Goal: Use online tool/utility: Use online tool/utility

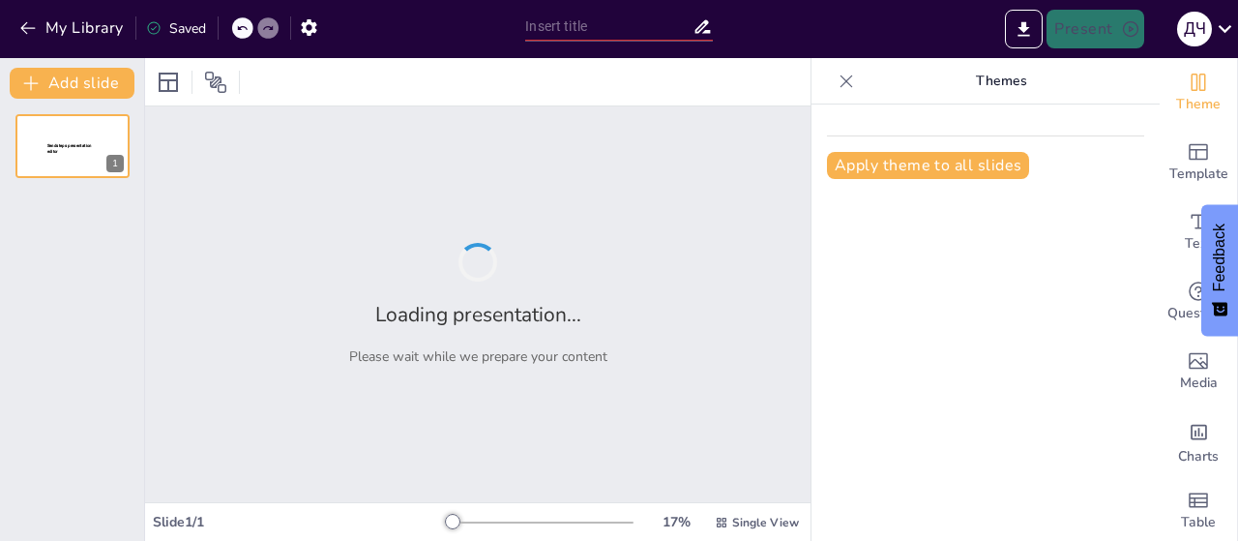
type input "«Средневековье: Историческая эпоха между Античностью и Новым временем»"
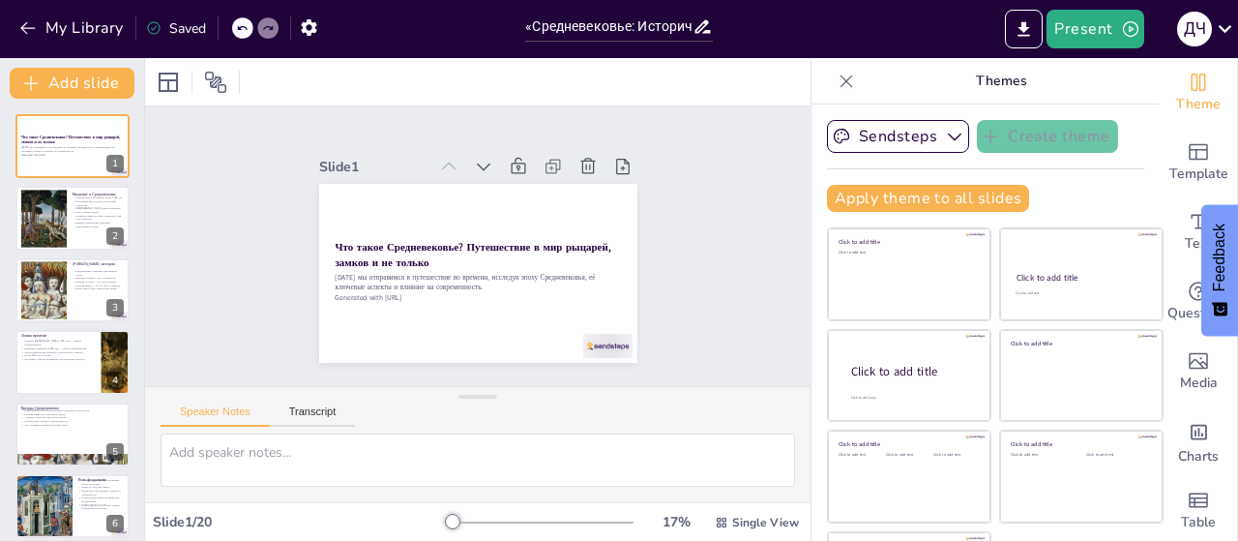
checkbox input "true"
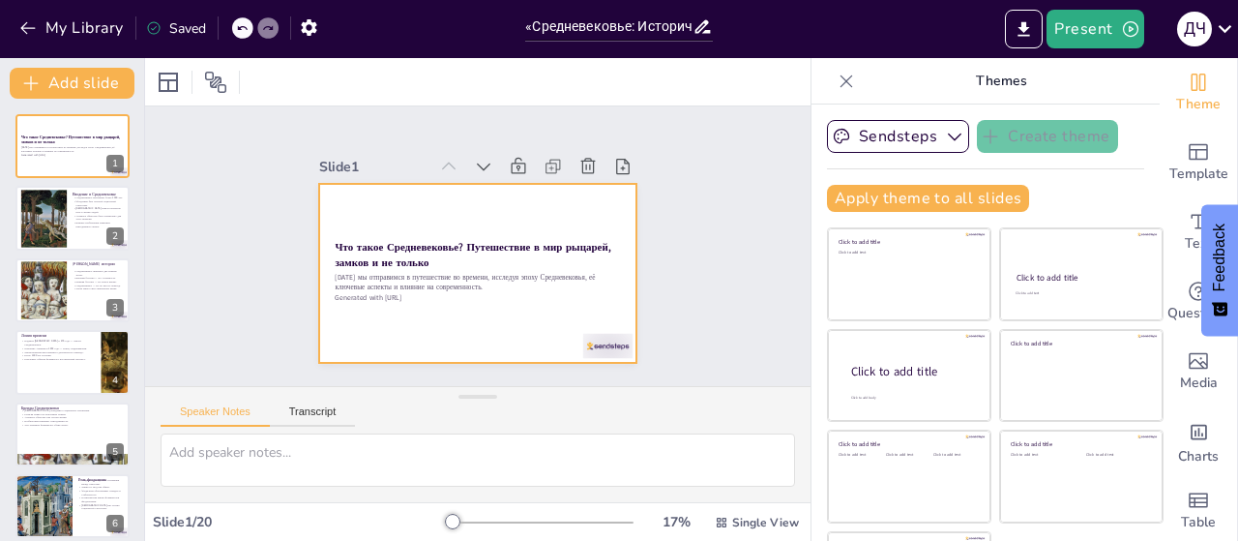
checkbox input "true"
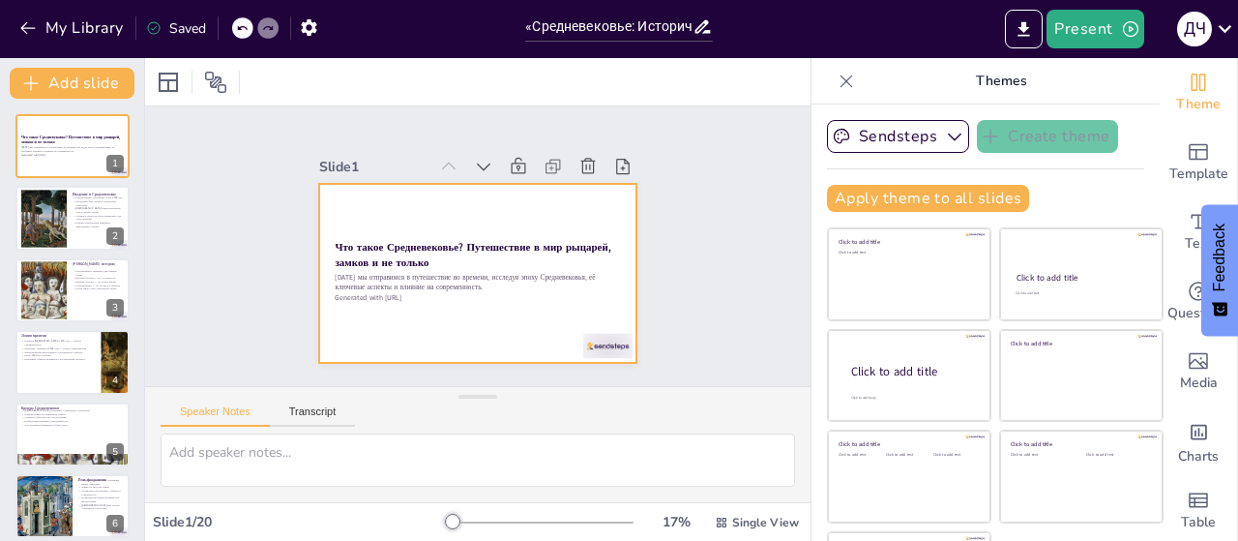
checkbox input "true"
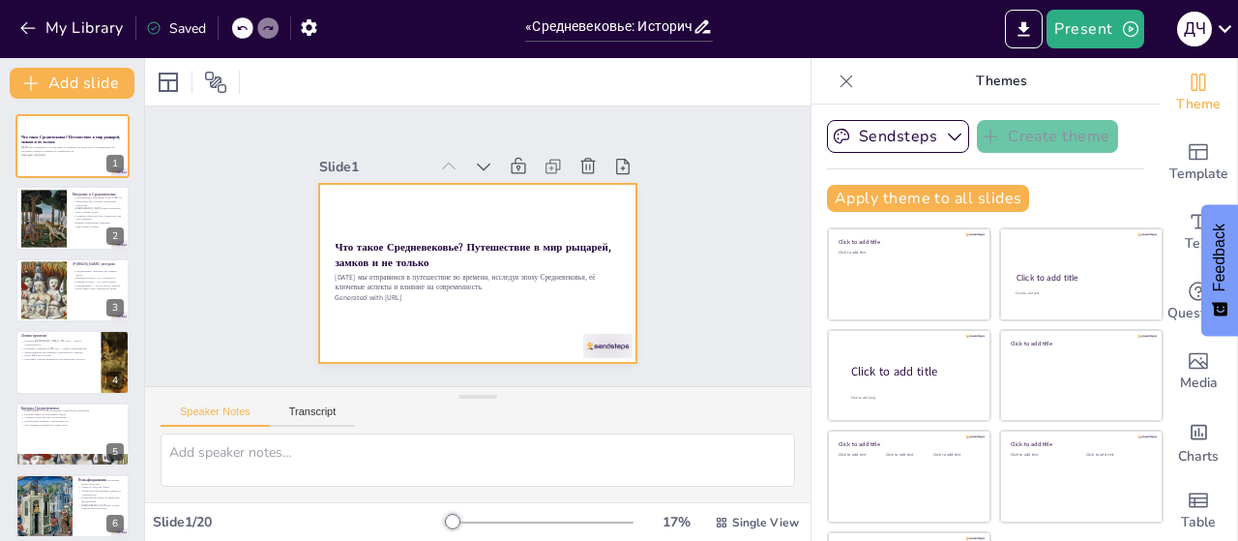
checkbox input "true"
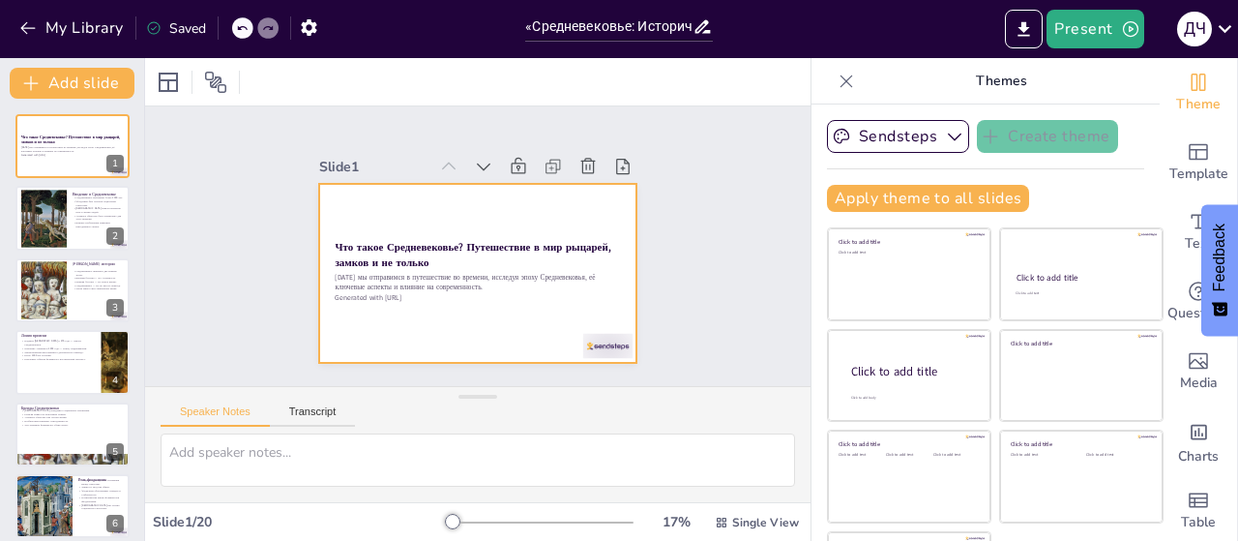
checkbox input "true"
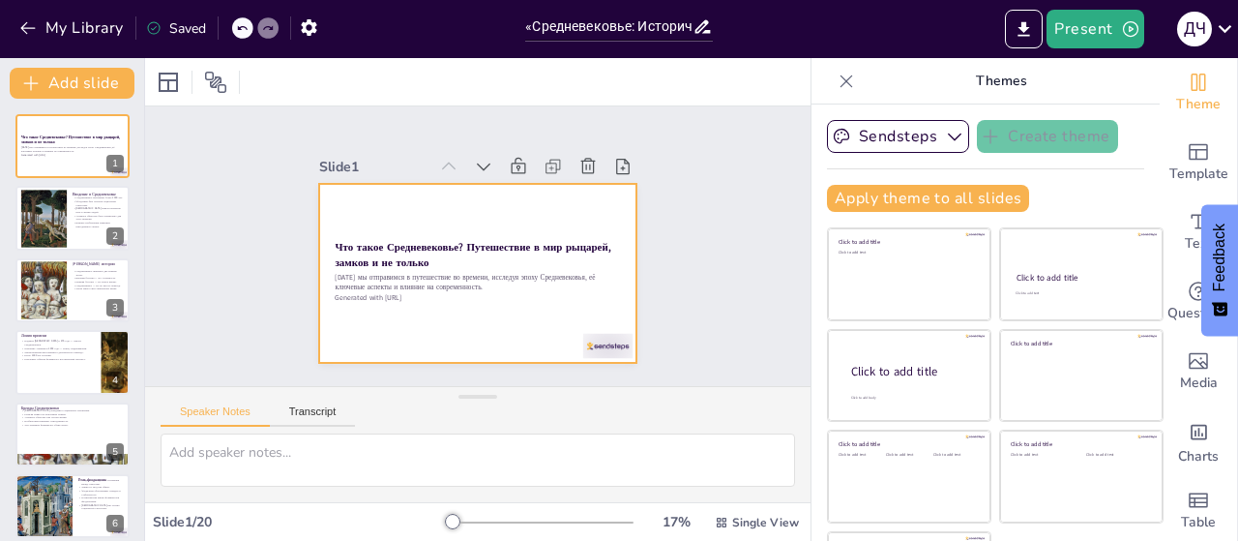
checkbox input "true"
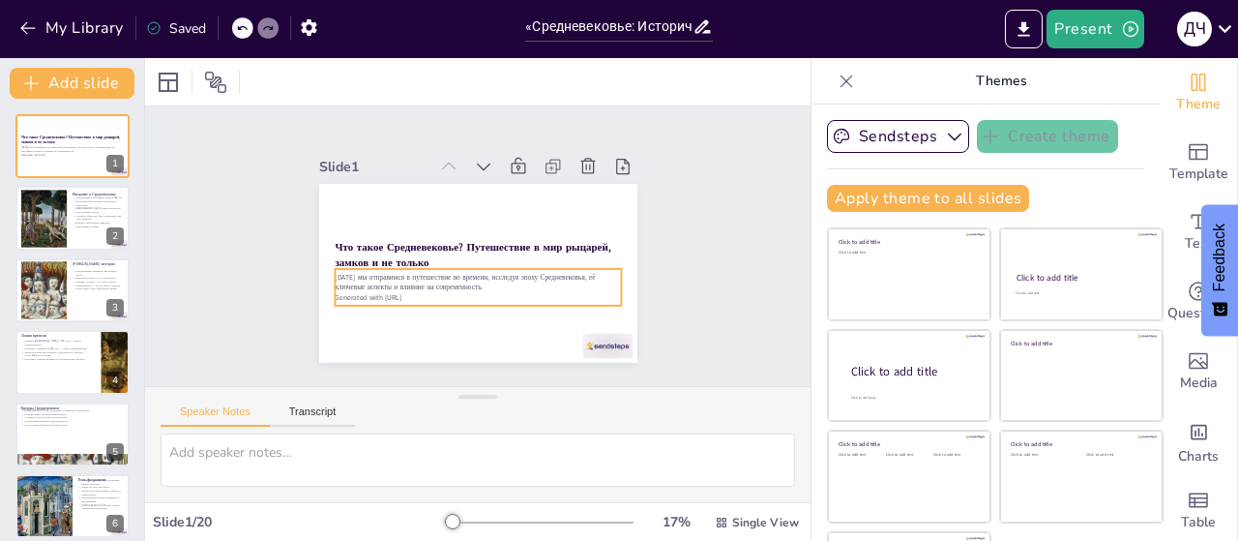
checkbox input "true"
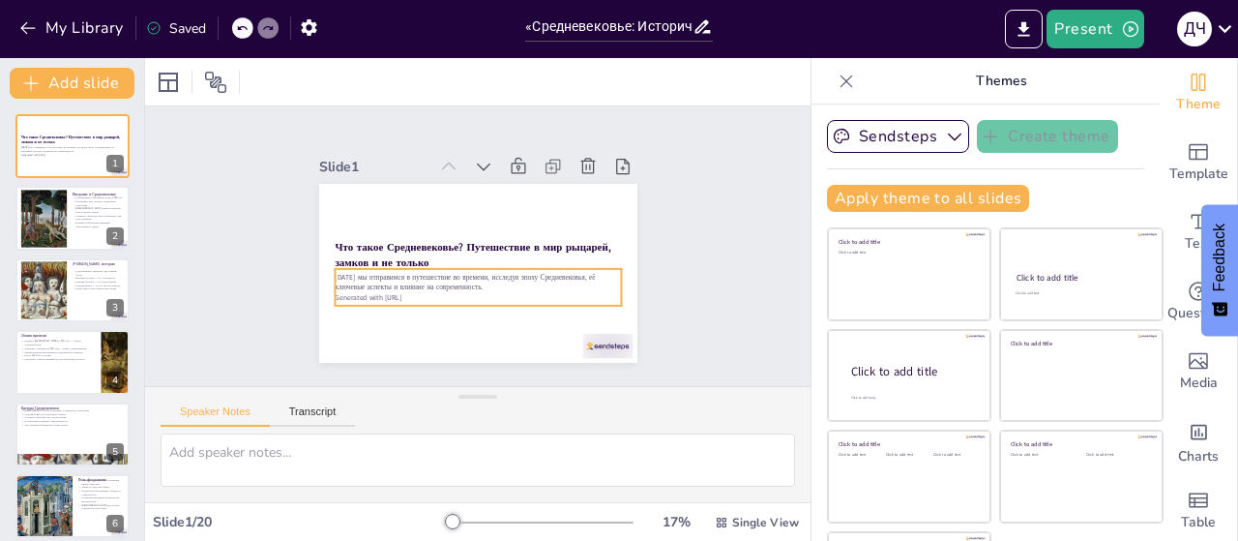
checkbox input "true"
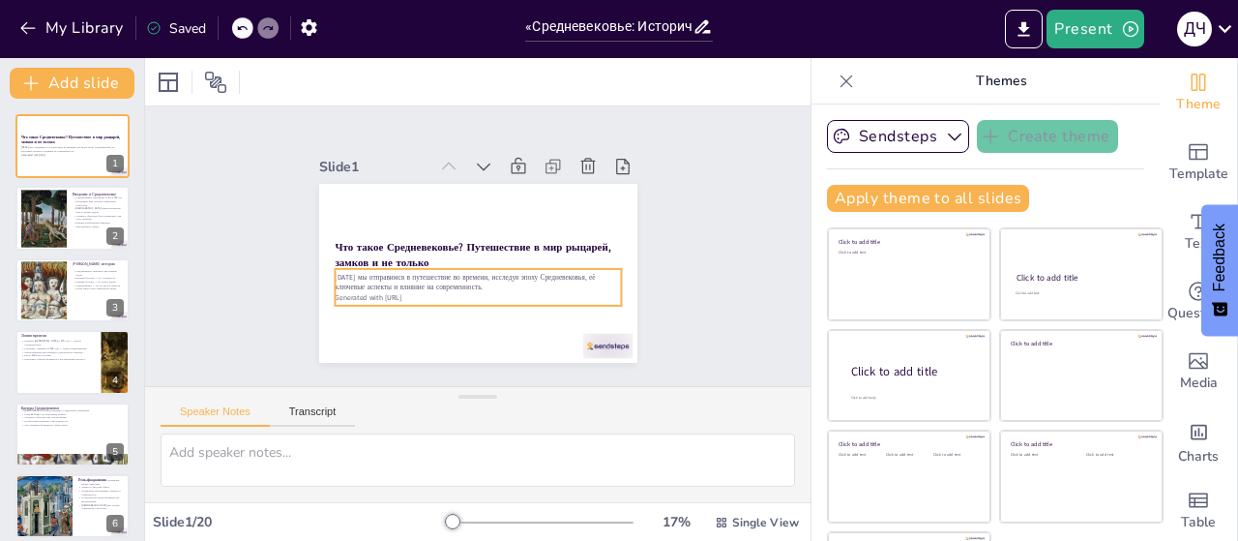
checkbox input "true"
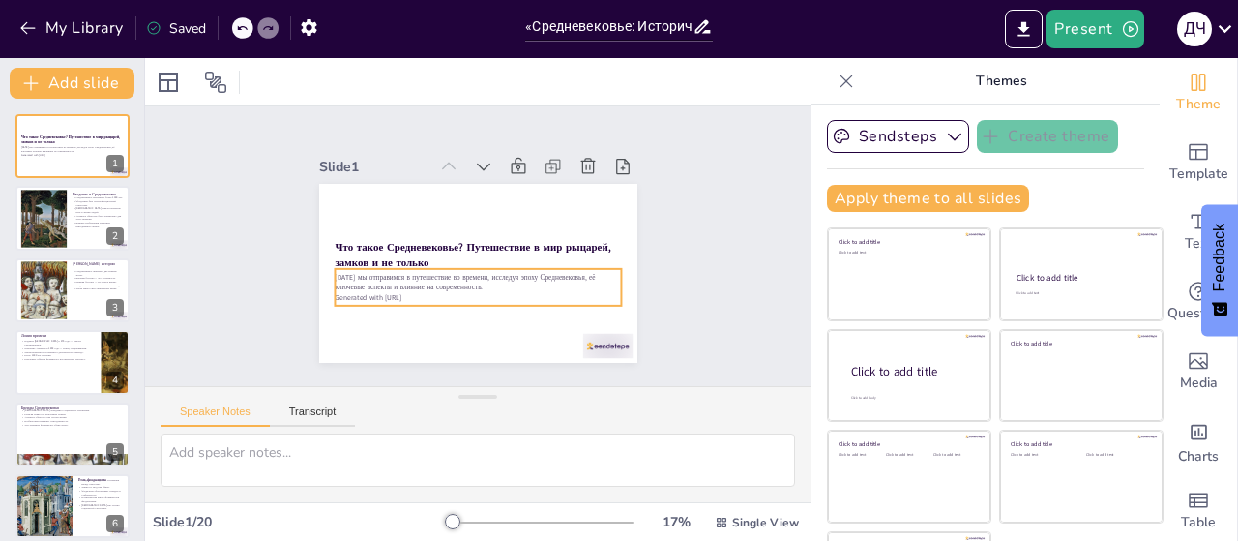
checkbox input "true"
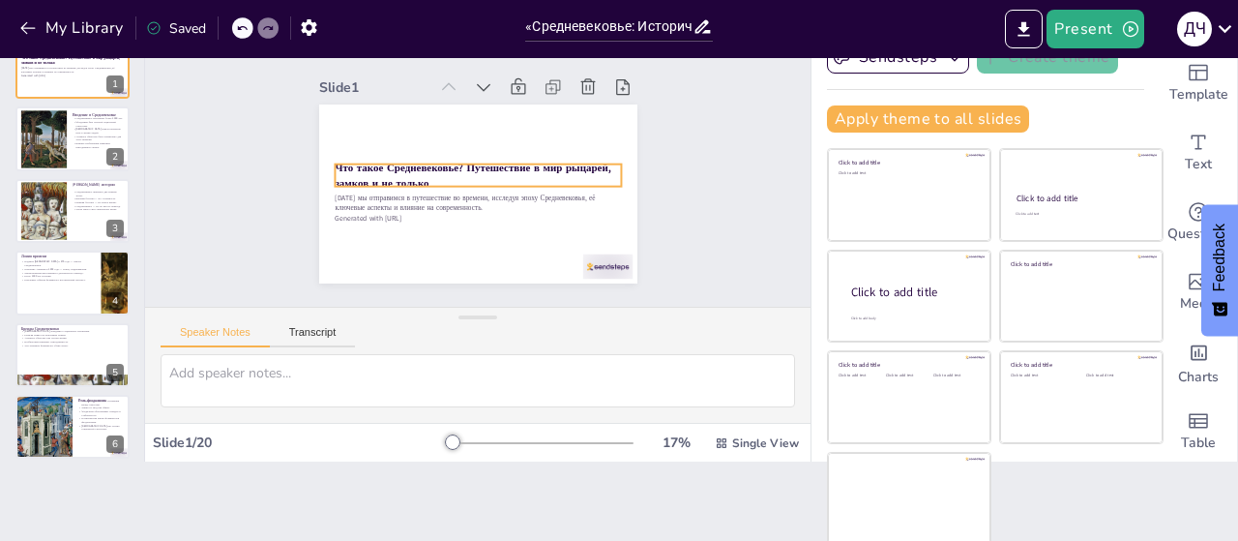
checkbox input "true"
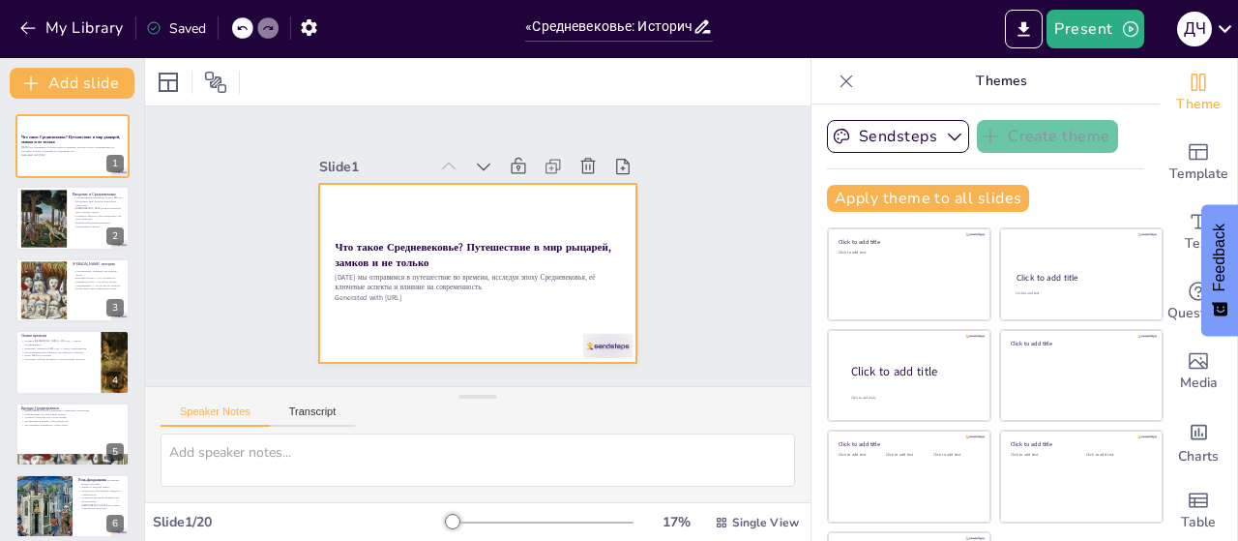
checkbox input "true"
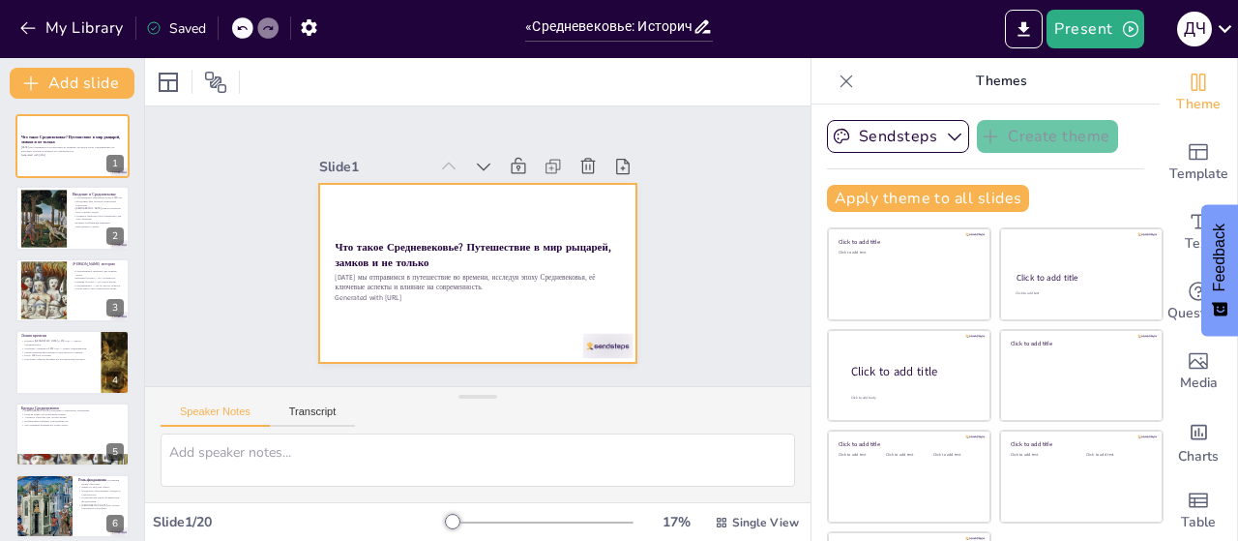
checkbox input "true"
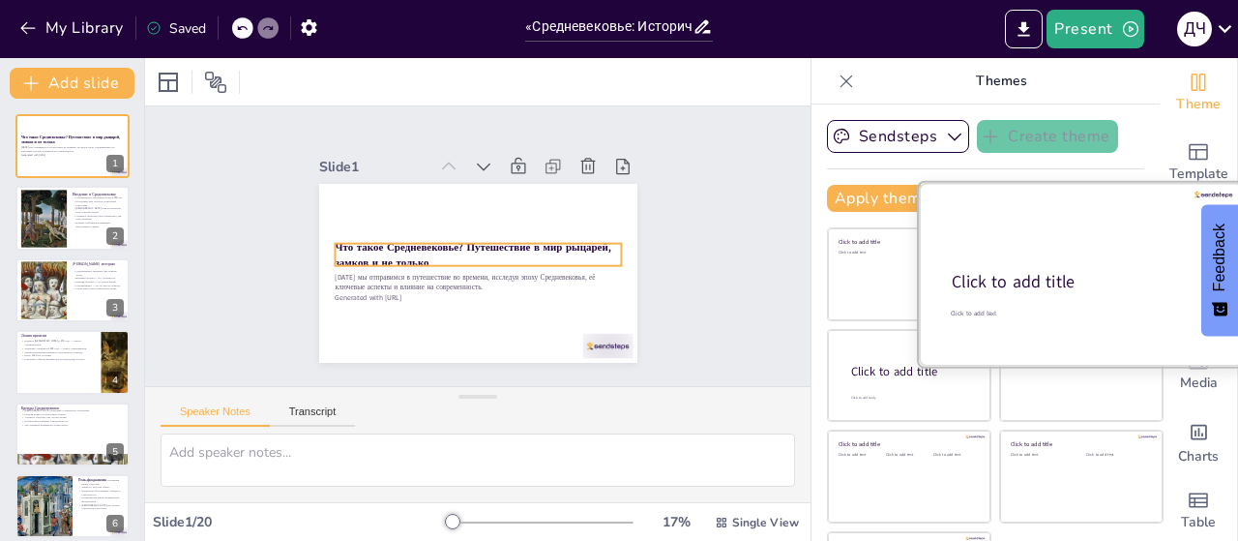
checkbox input "true"
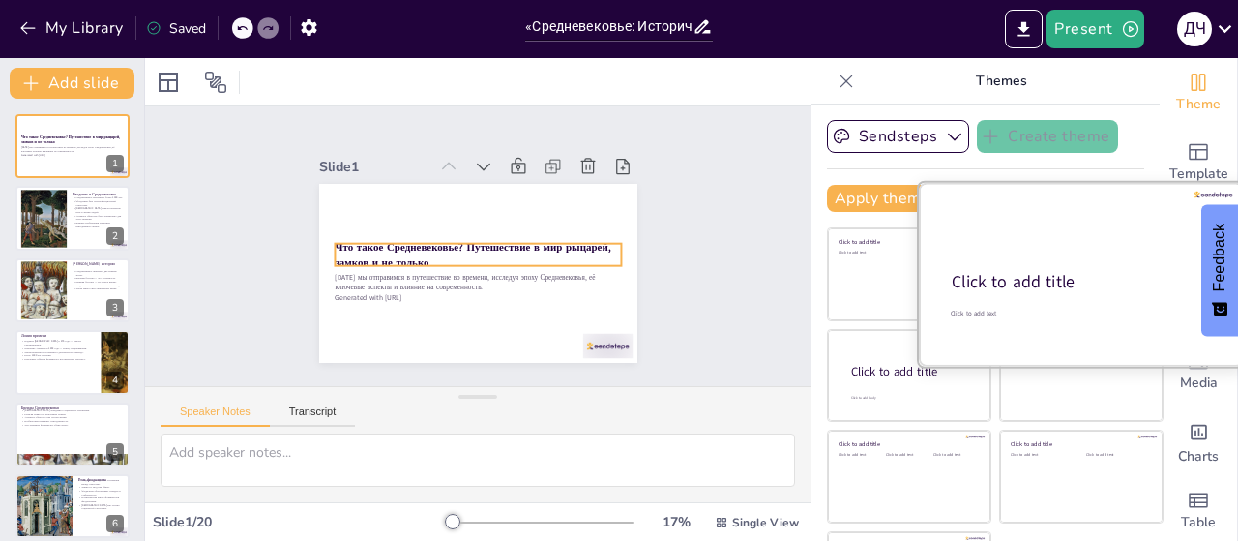
checkbox input "true"
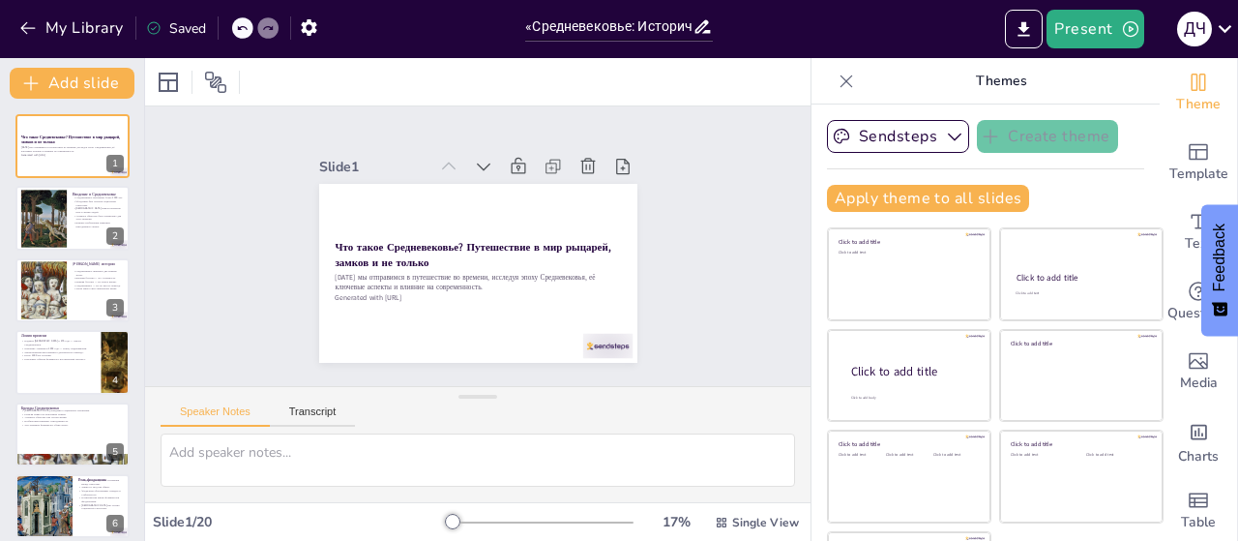
checkbox input "true"
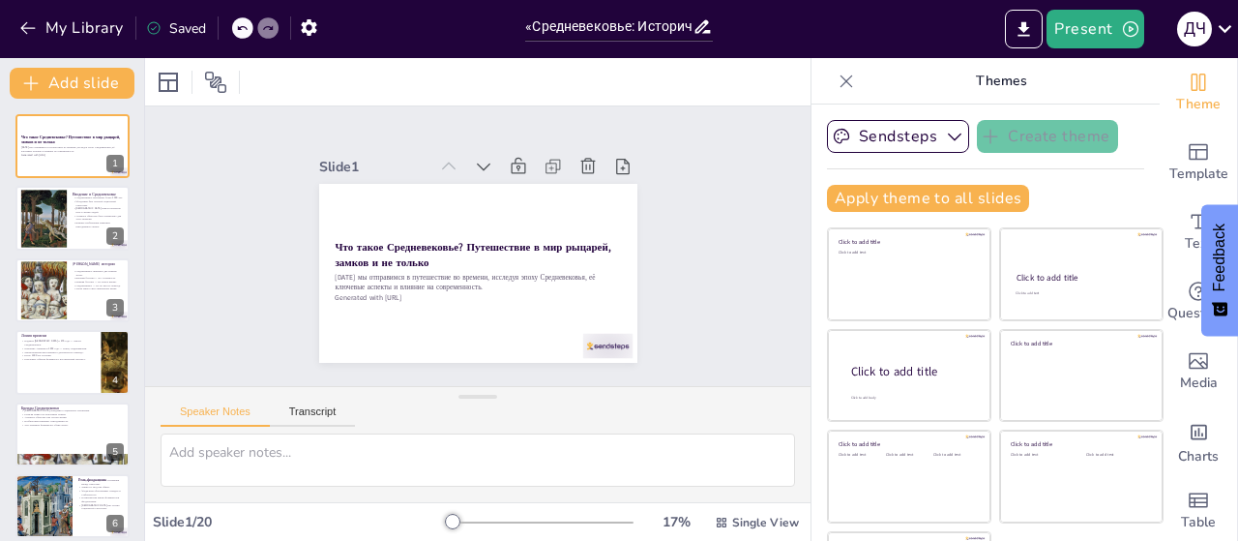
checkbox input "true"
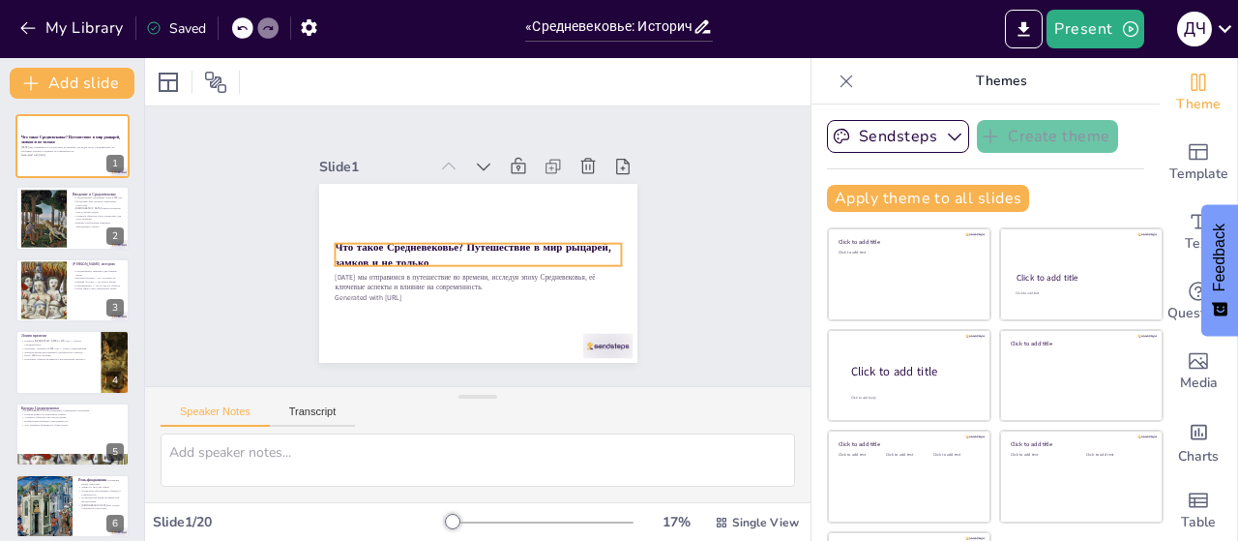
checkbox input "true"
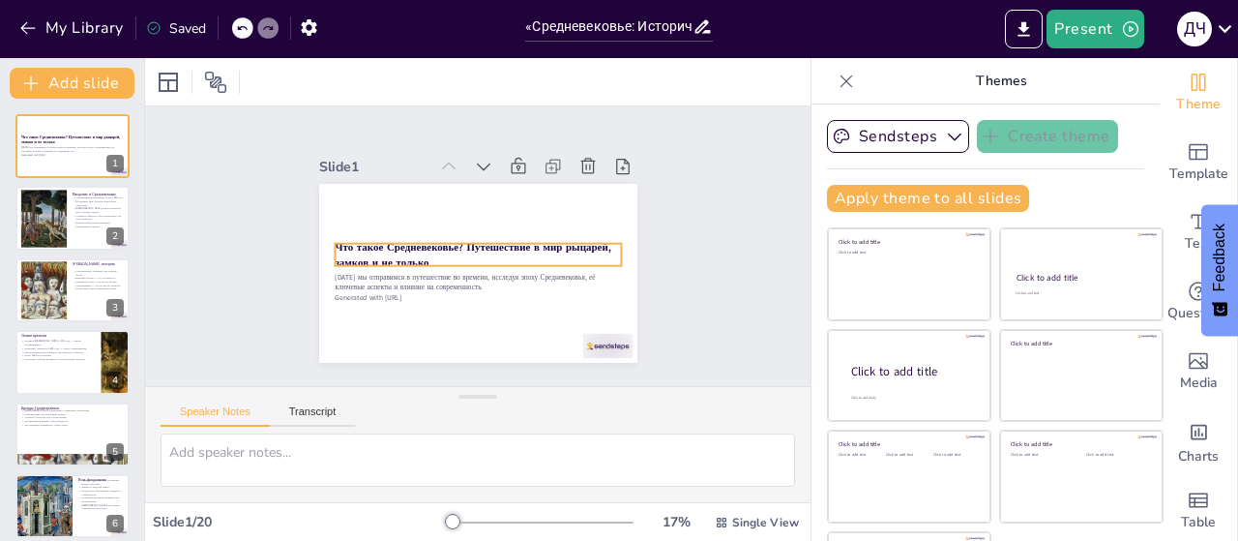
checkbox input "true"
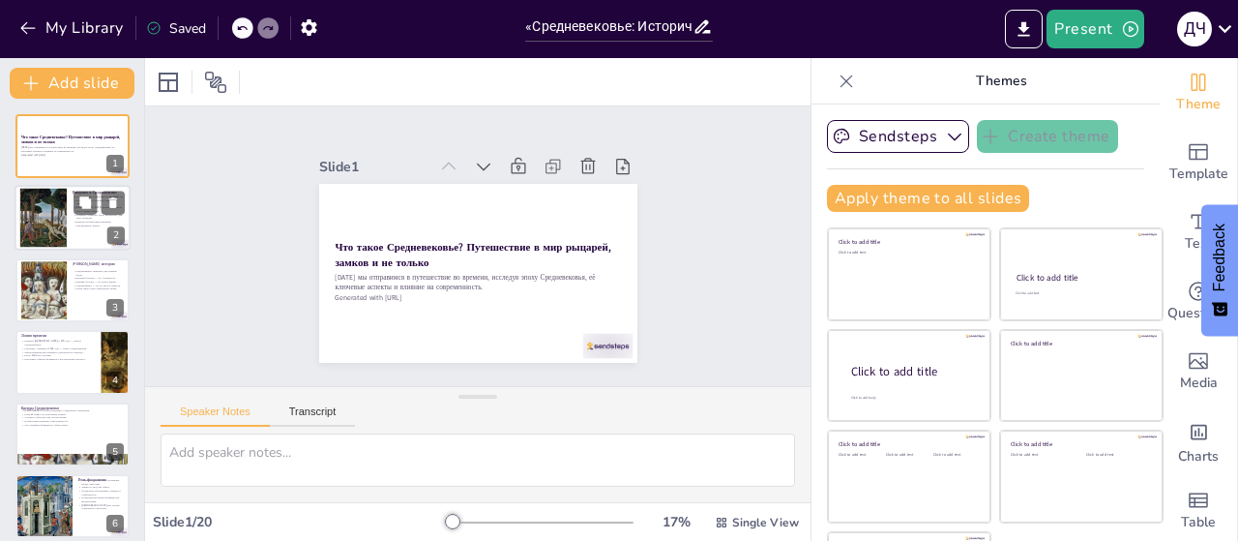
checkbox input "true"
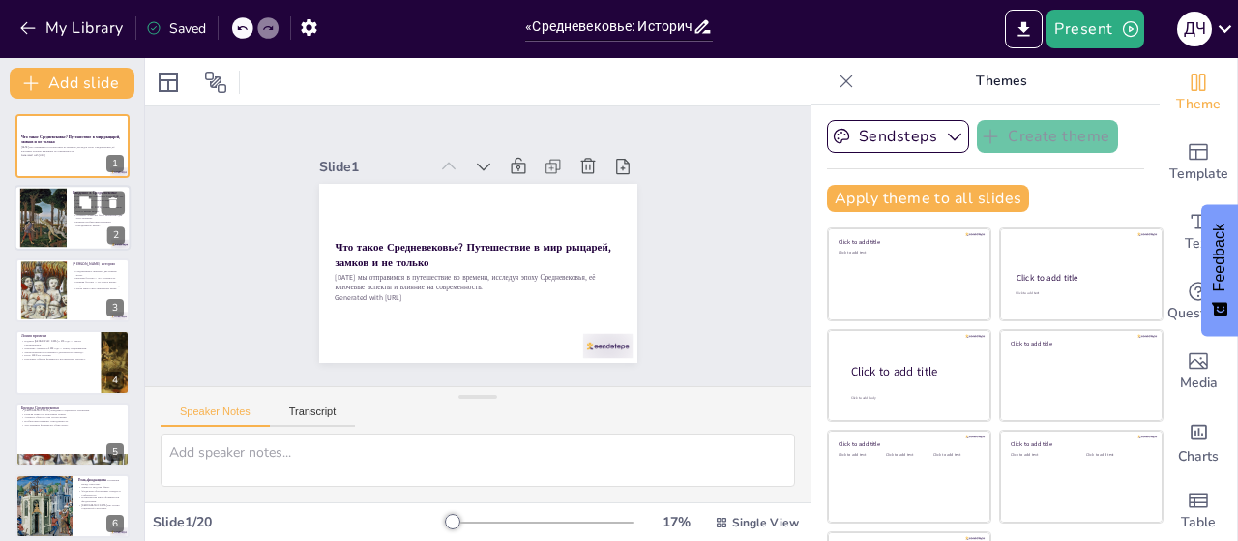
click at [52, 221] on div at bounding box center [43, 218] width 101 height 59
checkbox input "true"
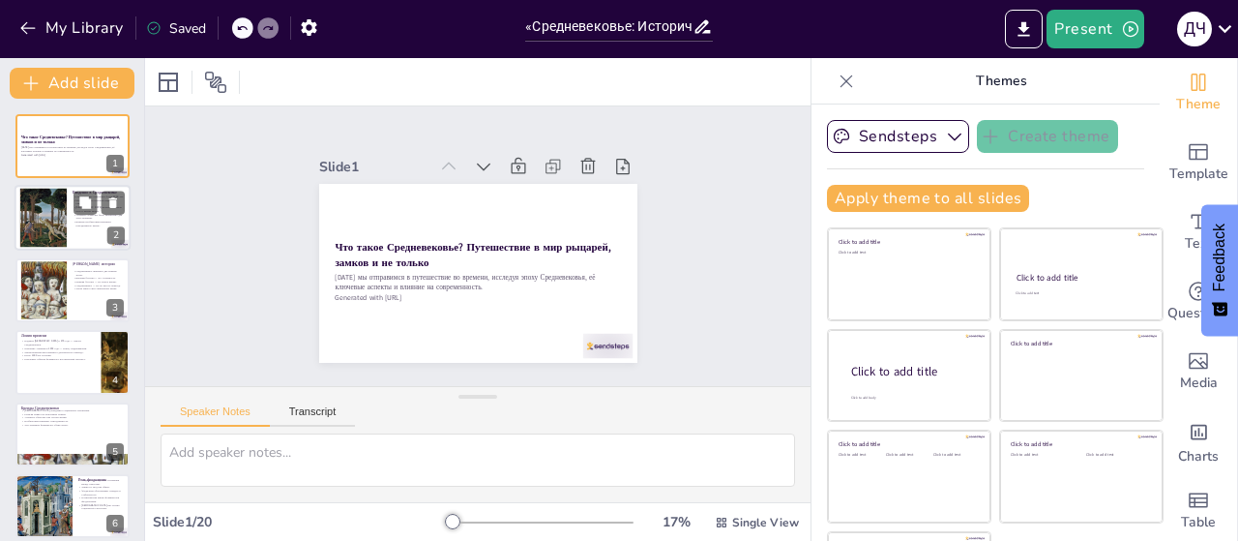
checkbox input "true"
type textarea "Lore ipsum dolor, sit ame co adipiscingeli seddoeius tempo inc utlab etdolorema…"
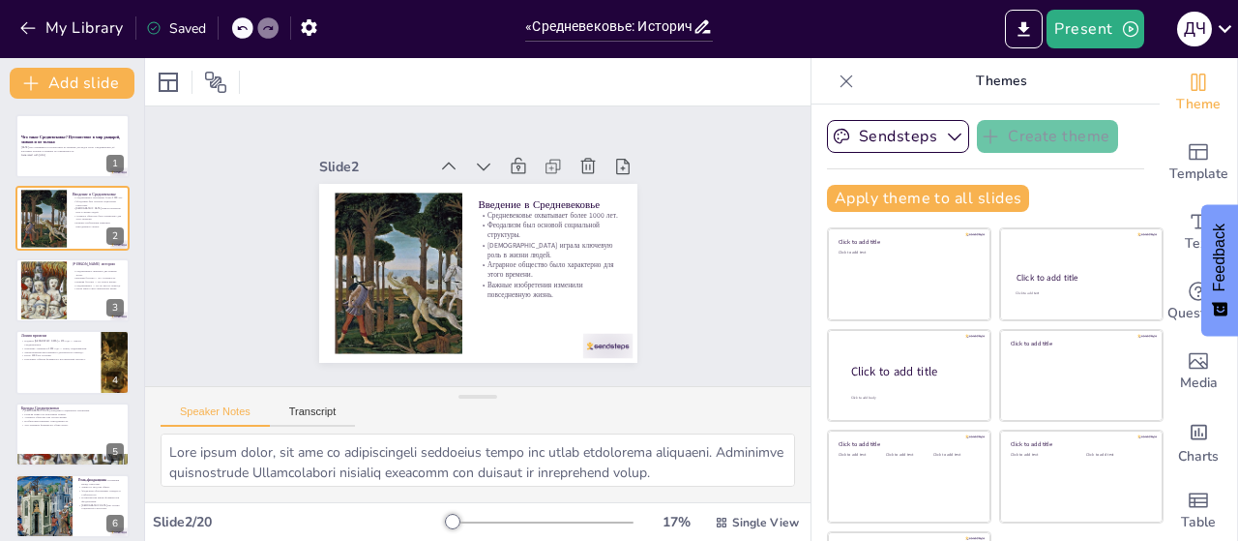
checkbox input "true"
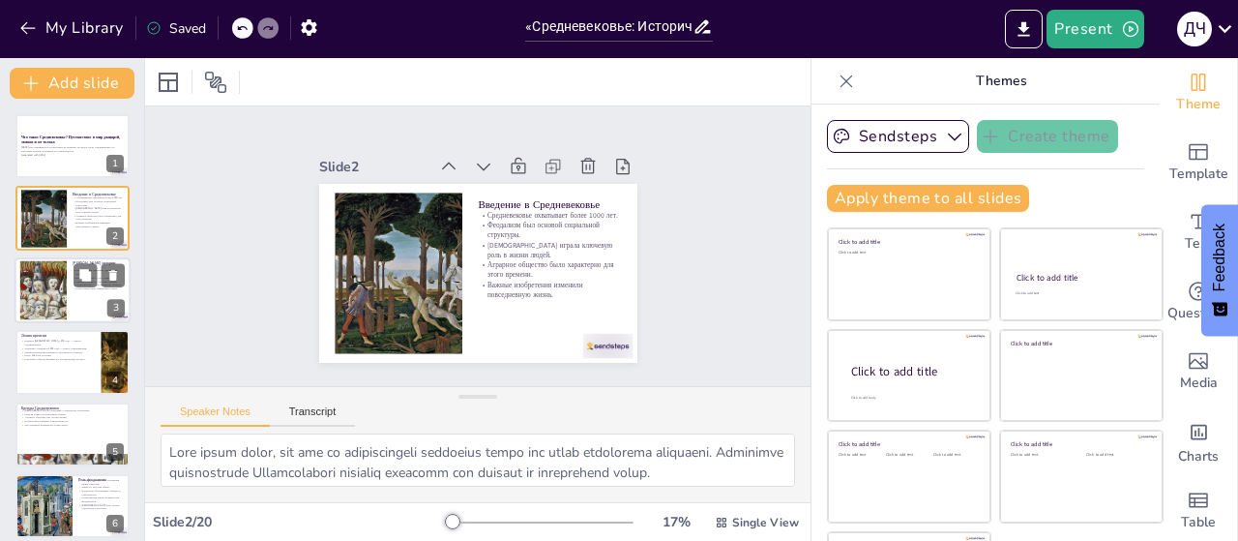
checkbox input "true"
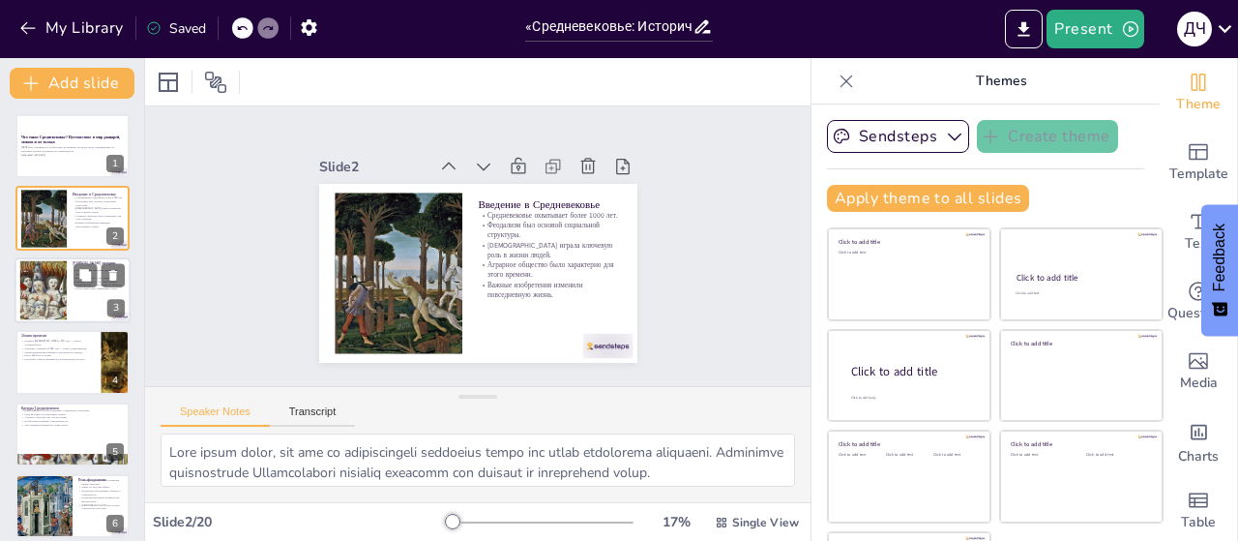
checkbox input "true"
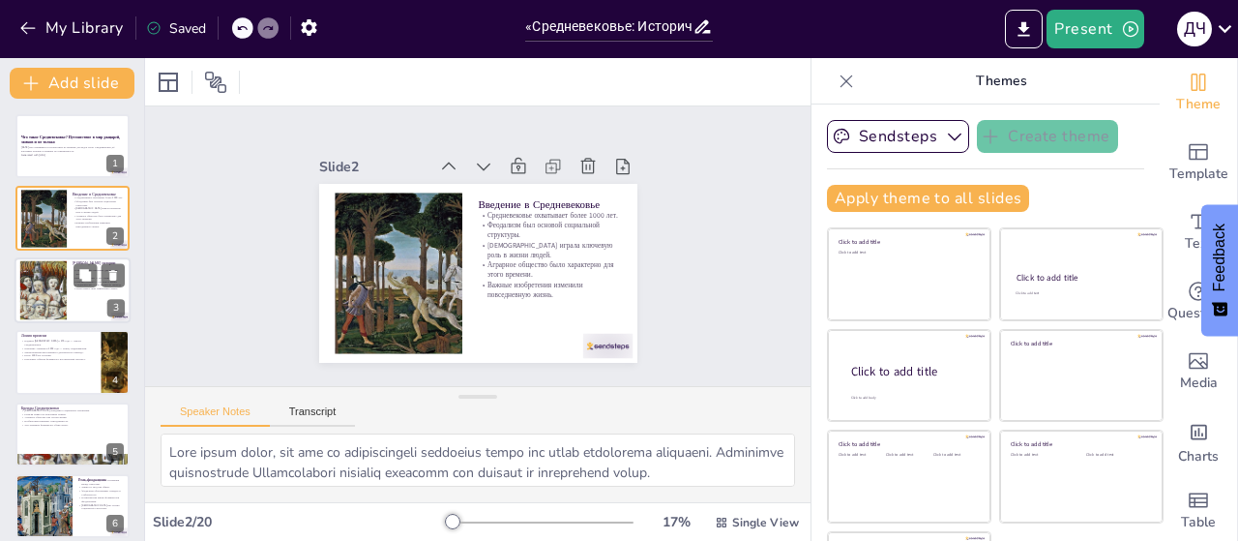
click at [62, 278] on div at bounding box center [43, 289] width 88 height 59
checkbox input "true"
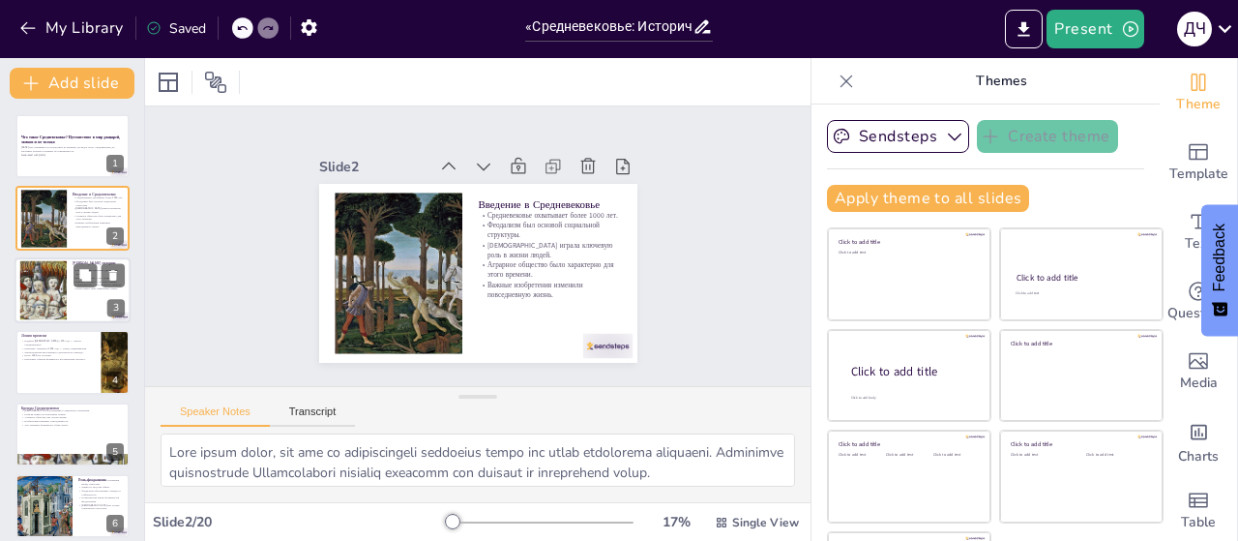
checkbox input "true"
type textarea "Lor ipsumd sitametc adipis, eli seddoeius tempo incidi utla et dolor m aliquaen…"
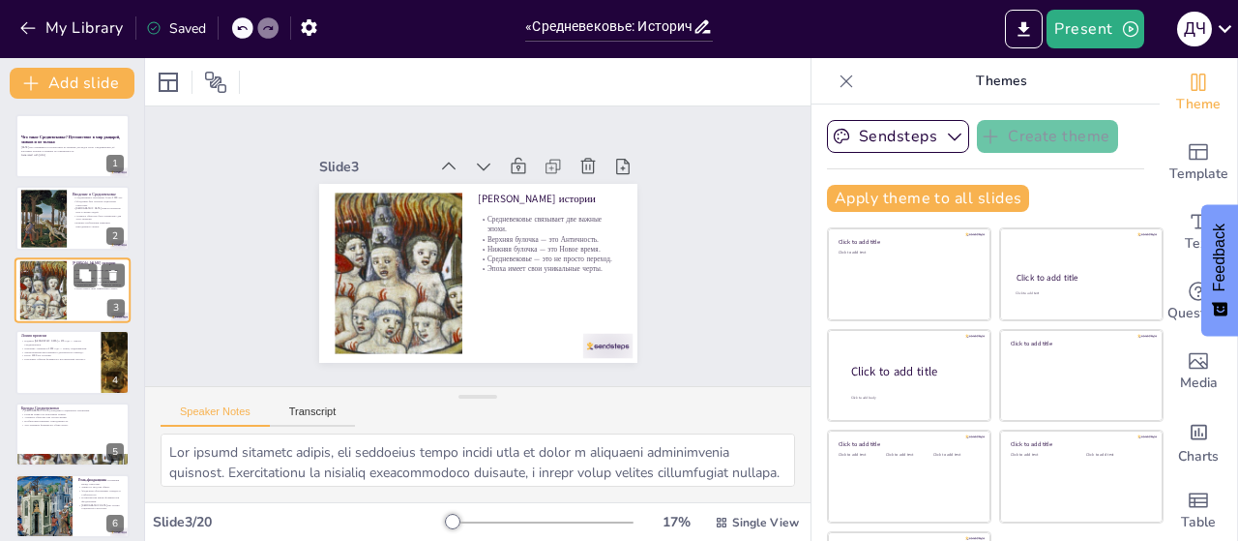
checkbox input "true"
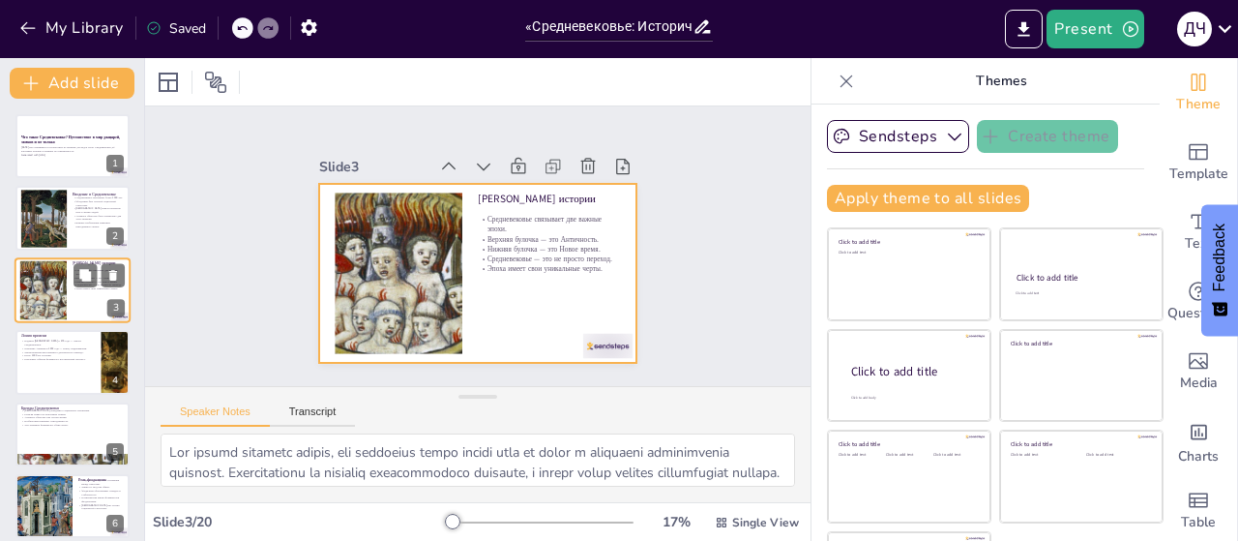
checkbox input "true"
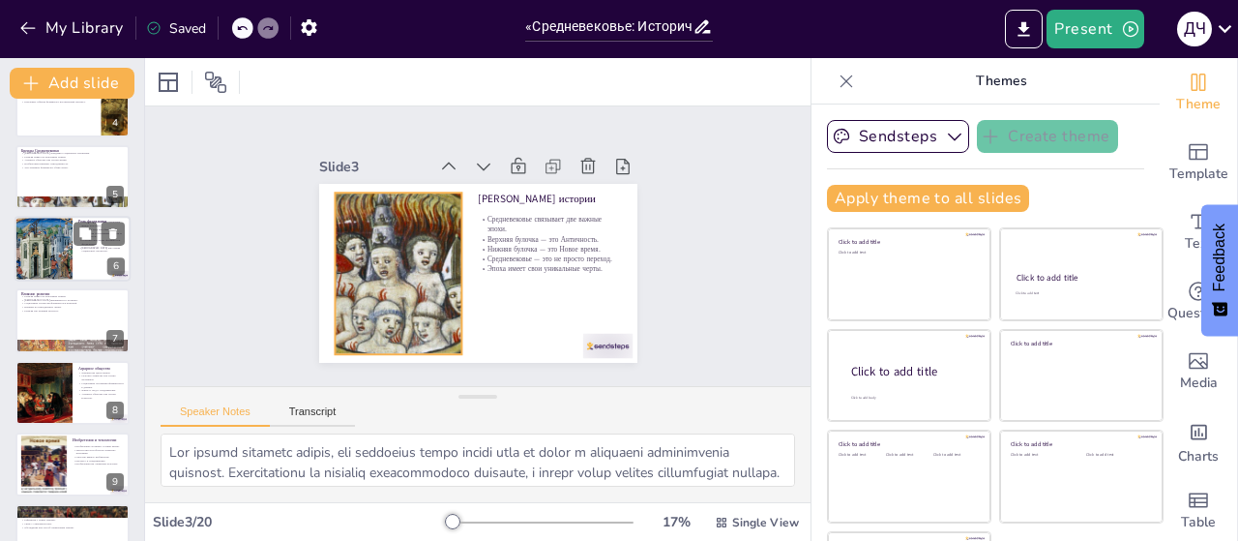
checkbox input "true"
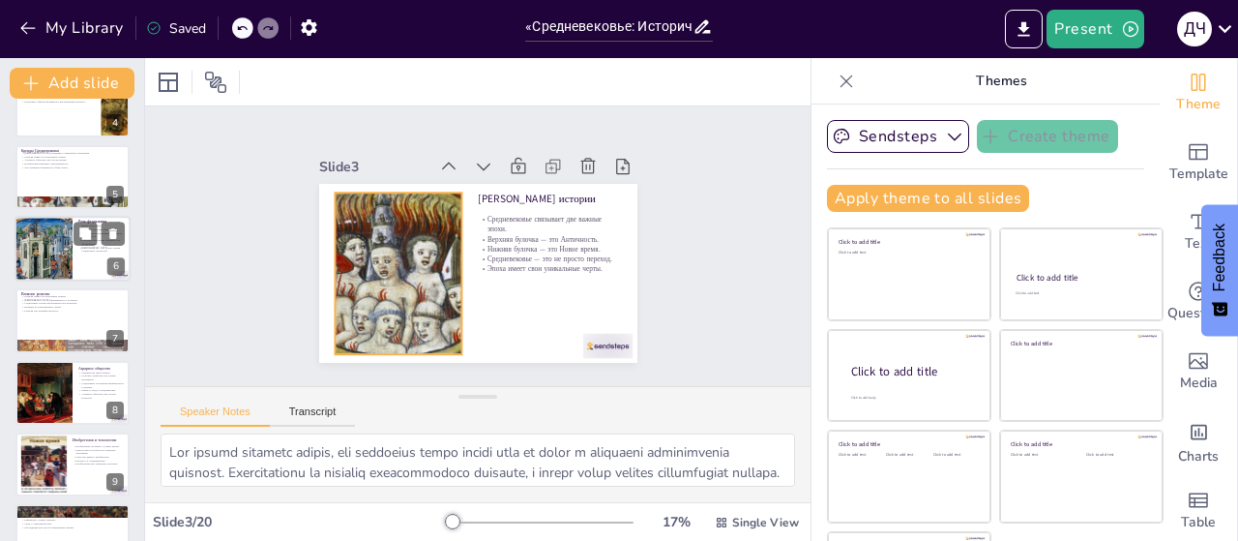
checkbox input "true"
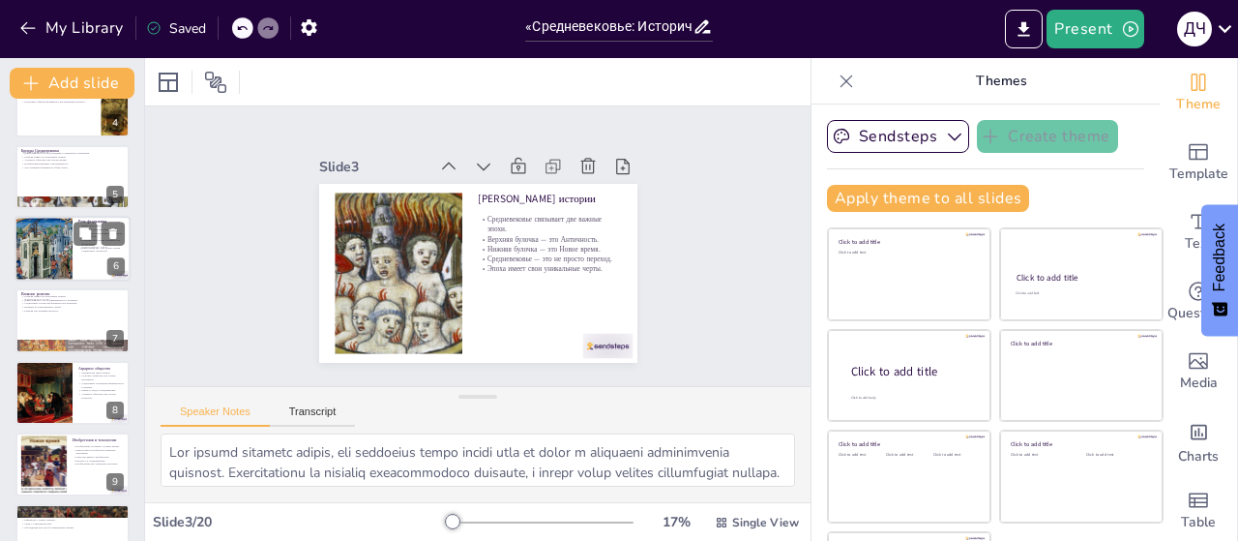
click at [67, 225] on div at bounding box center [43, 249] width 77 height 66
checkbox input "true"
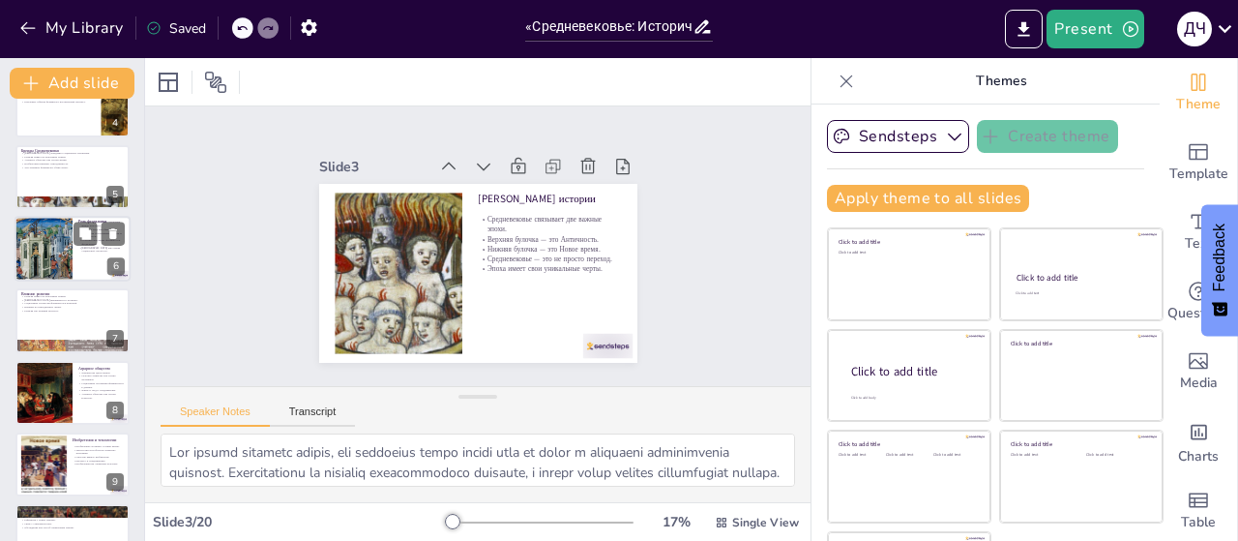
checkbox input "true"
type textarea "Loremipsu dolorsitametc adipis elitsed doeiu temporinci utlaboreetd magnaali, e…"
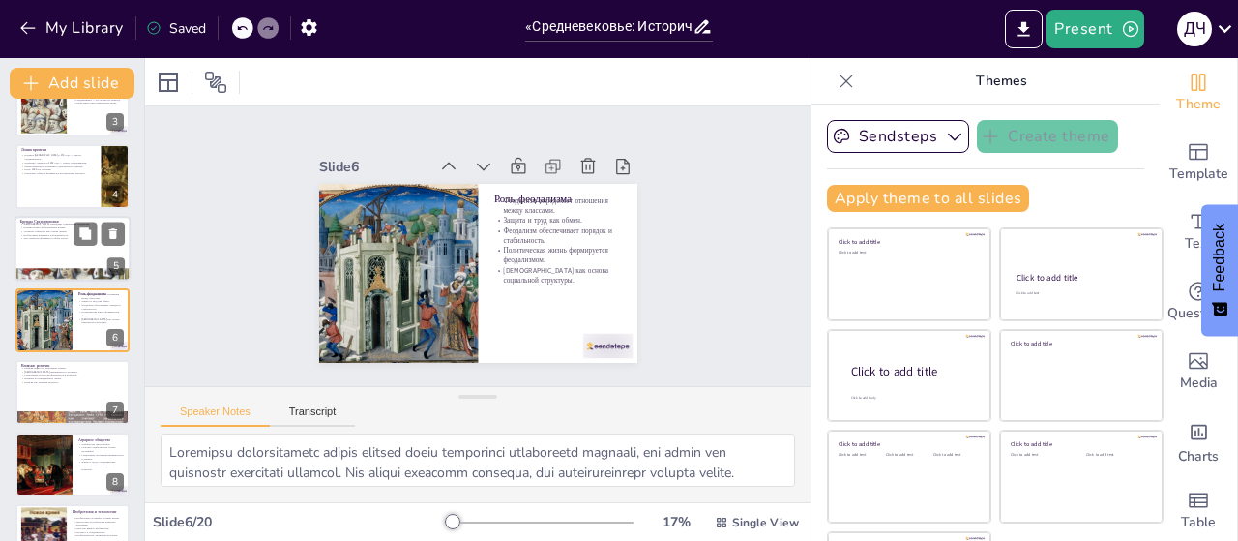
checkbox input "true"
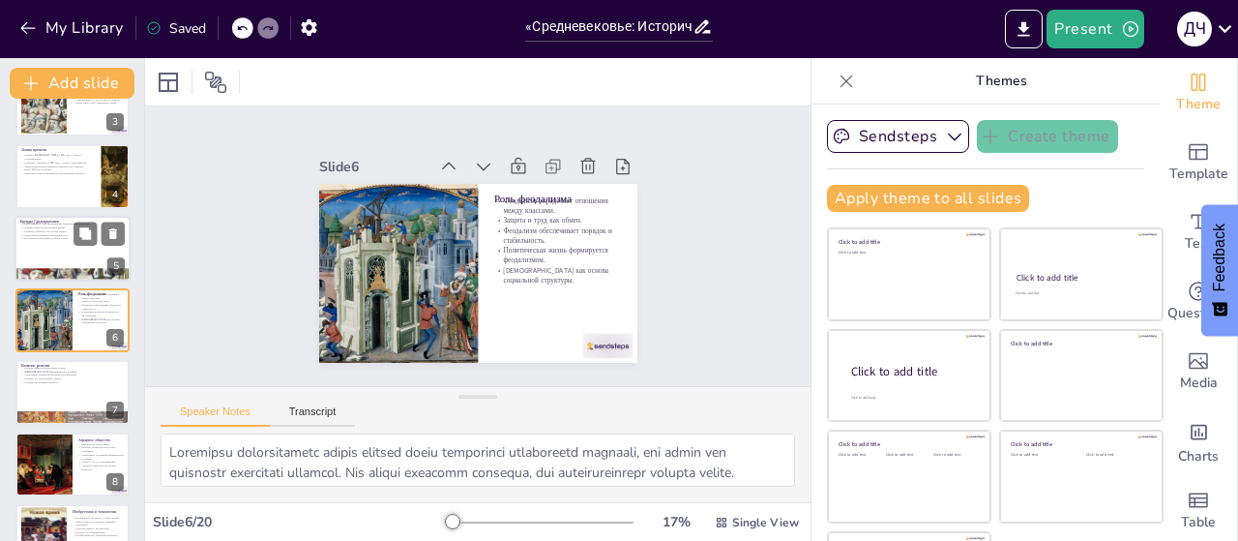
checkbox input "true"
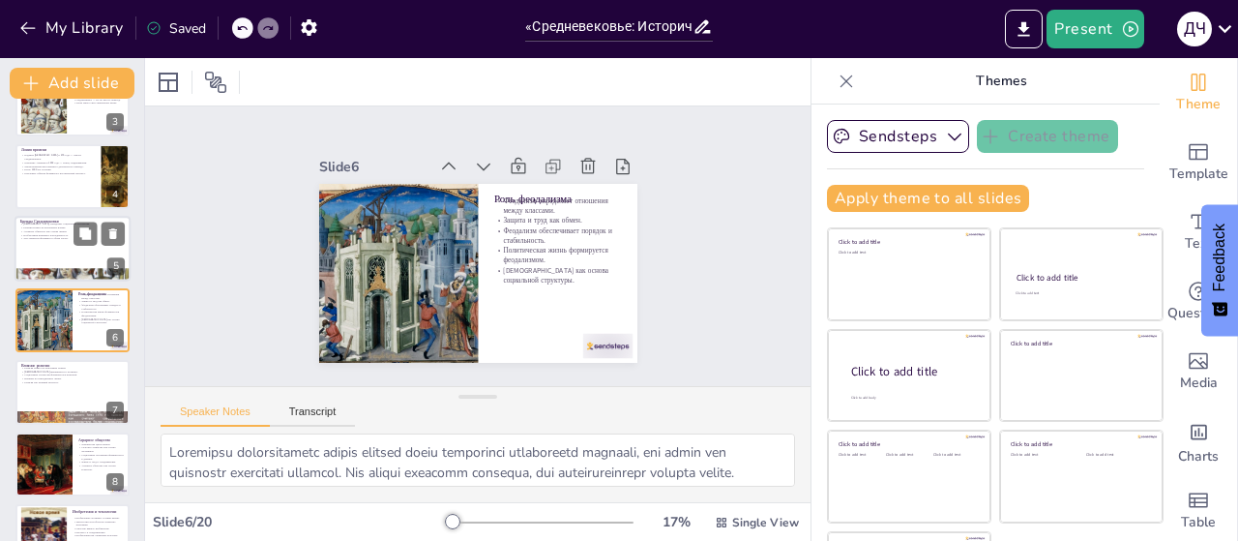
checkbox input "true"
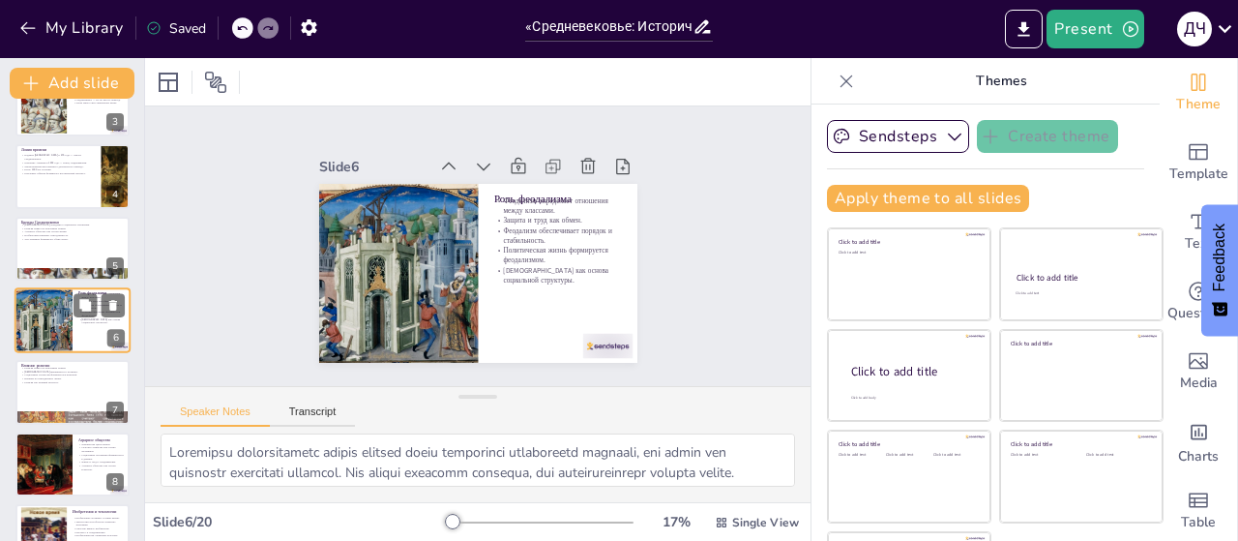
checkbox input "true"
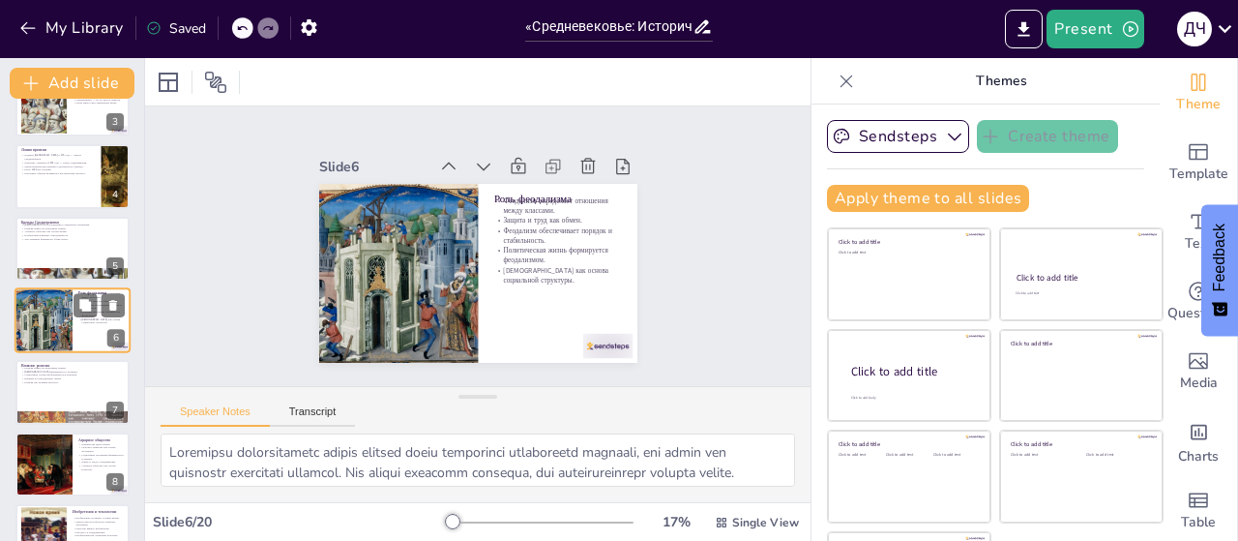
checkbox input "true"
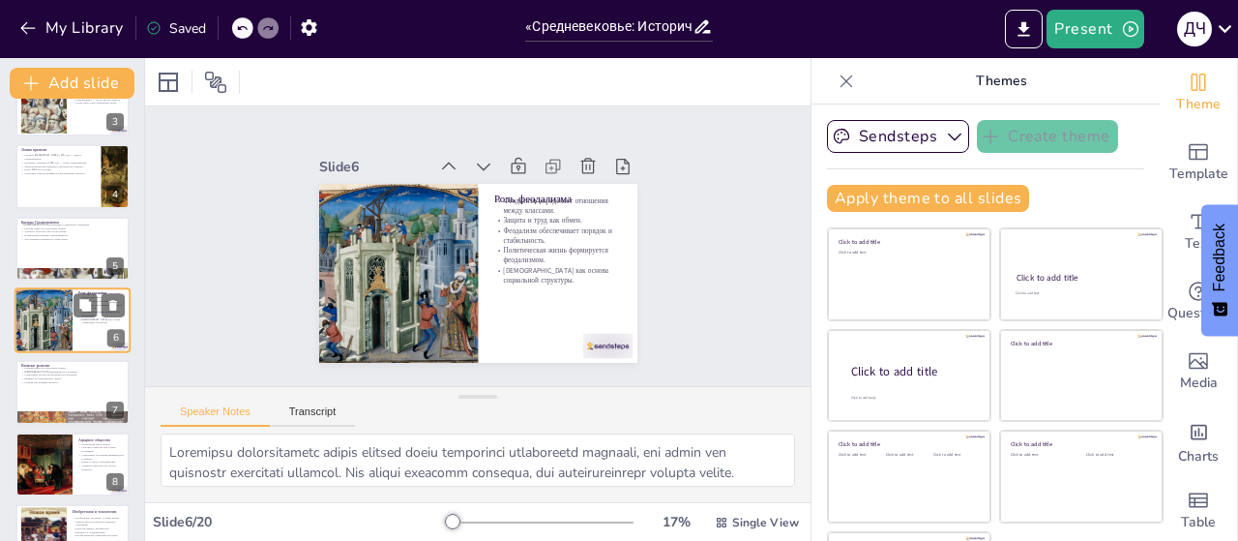
checkbox input "true"
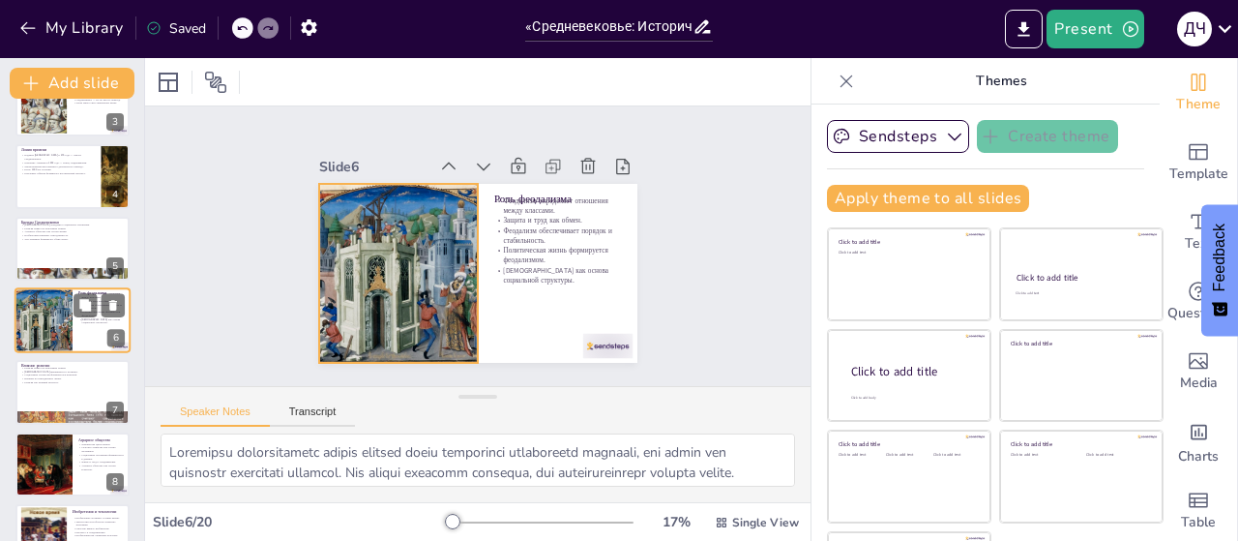
click at [52, 327] on div at bounding box center [43, 320] width 77 height 66
checkbox input "true"
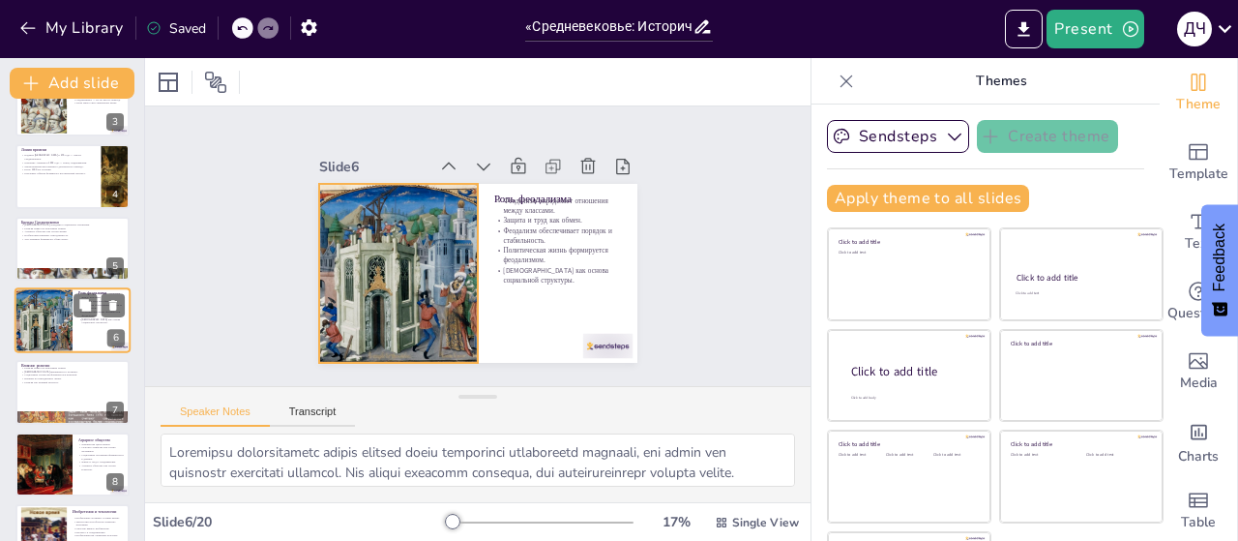
checkbox input "true"
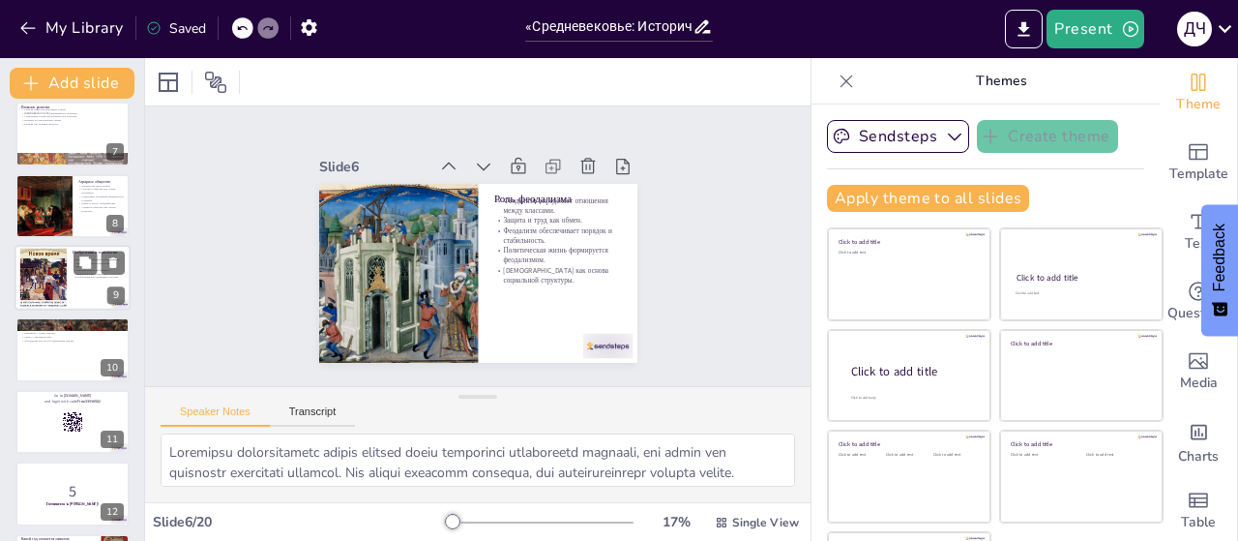
checkbox input "true"
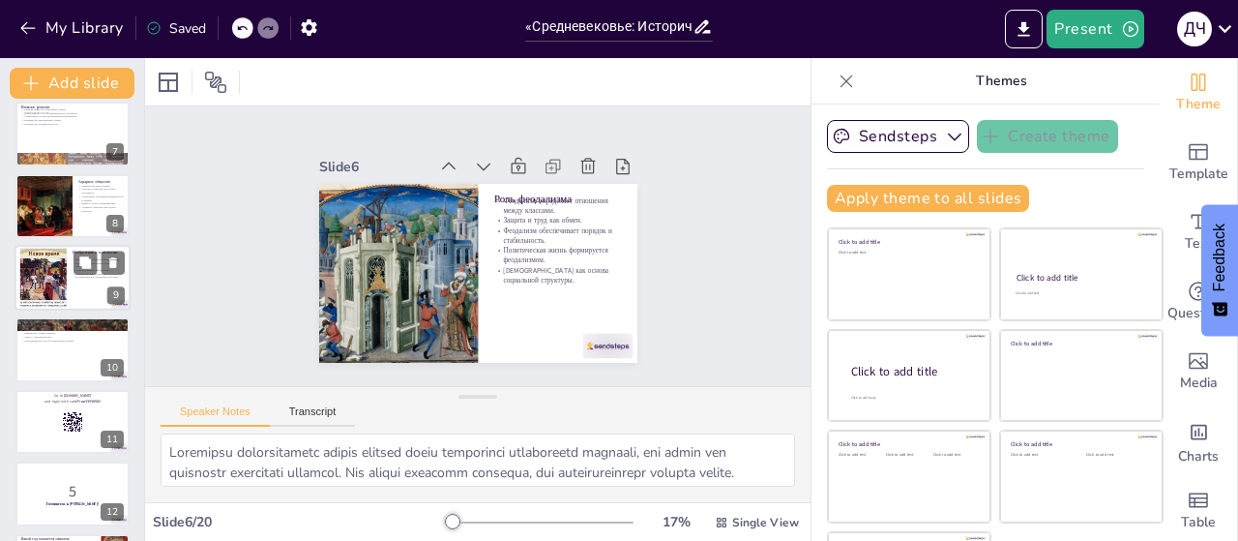
checkbox input "true"
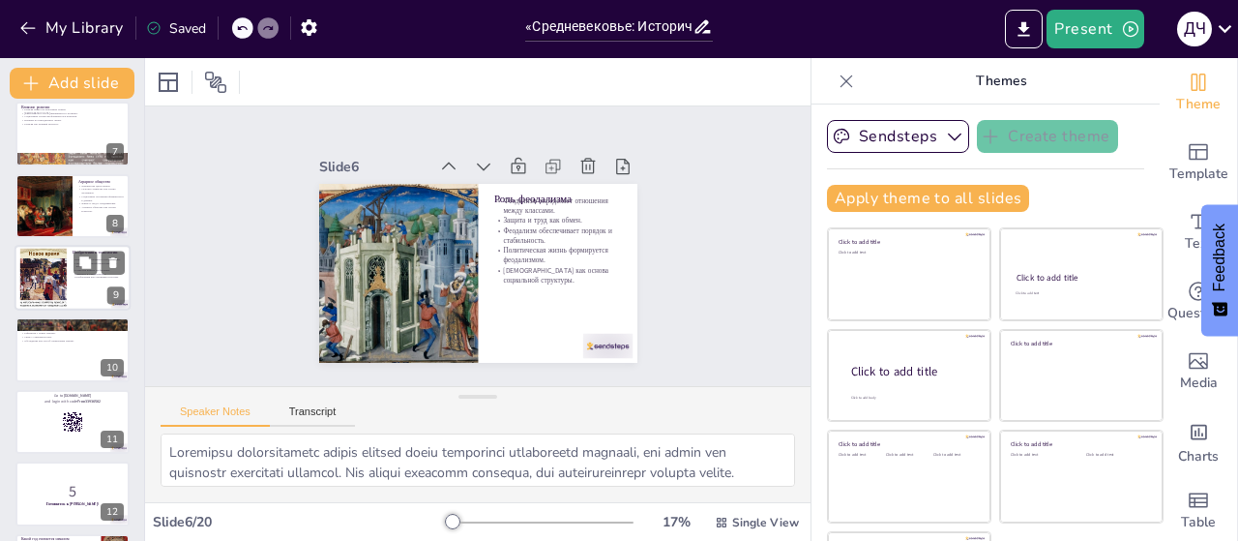
checkbox input "true"
click at [49, 273] on div at bounding box center [43, 278] width 78 height 59
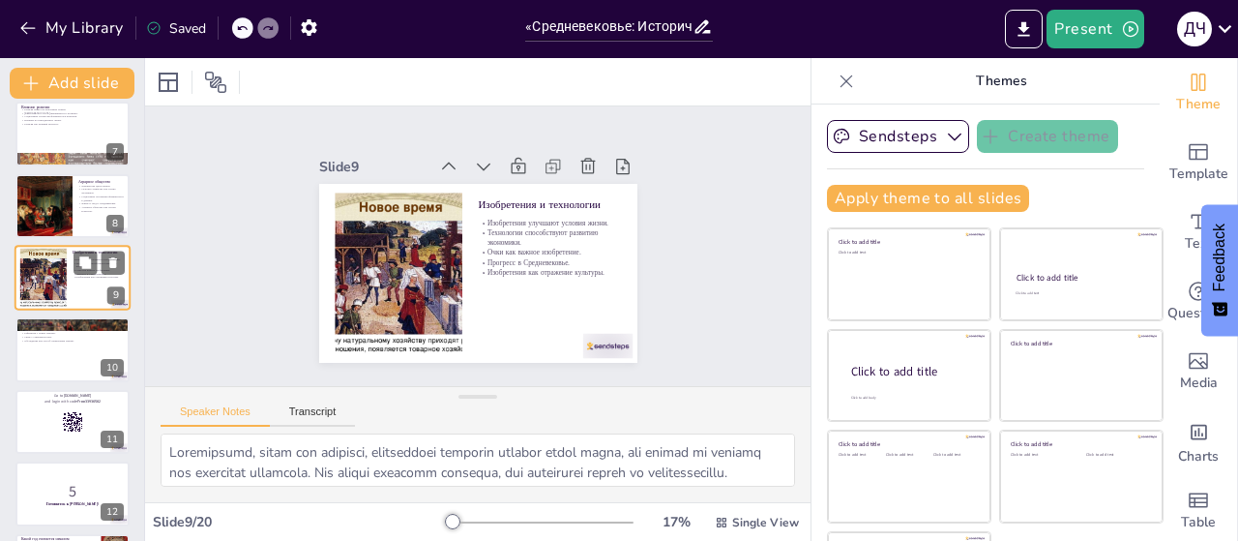
scroll to position [402, 0]
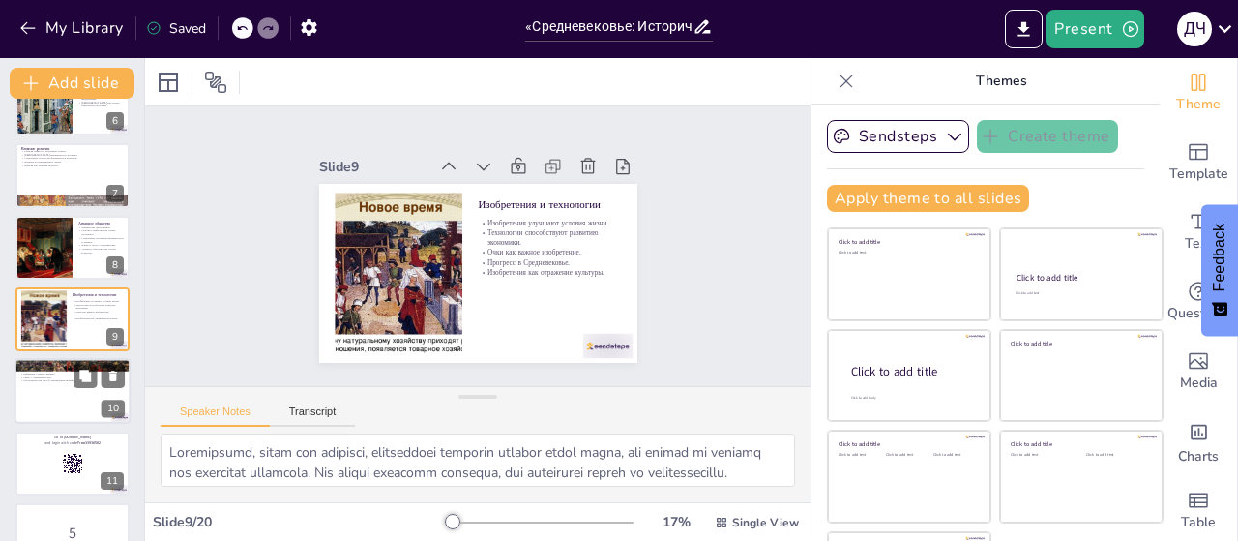
click at [30, 379] on p "Обсуждение как способ закрепления знаний." at bounding box center [72, 381] width 104 height 4
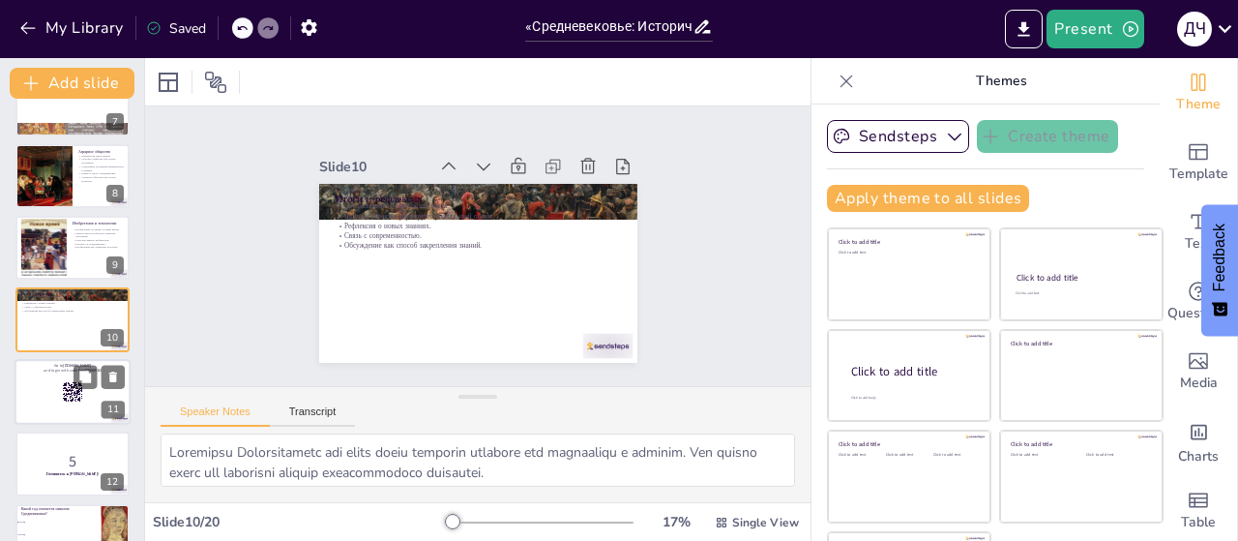
click at [25, 418] on div at bounding box center [73, 392] width 116 height 66
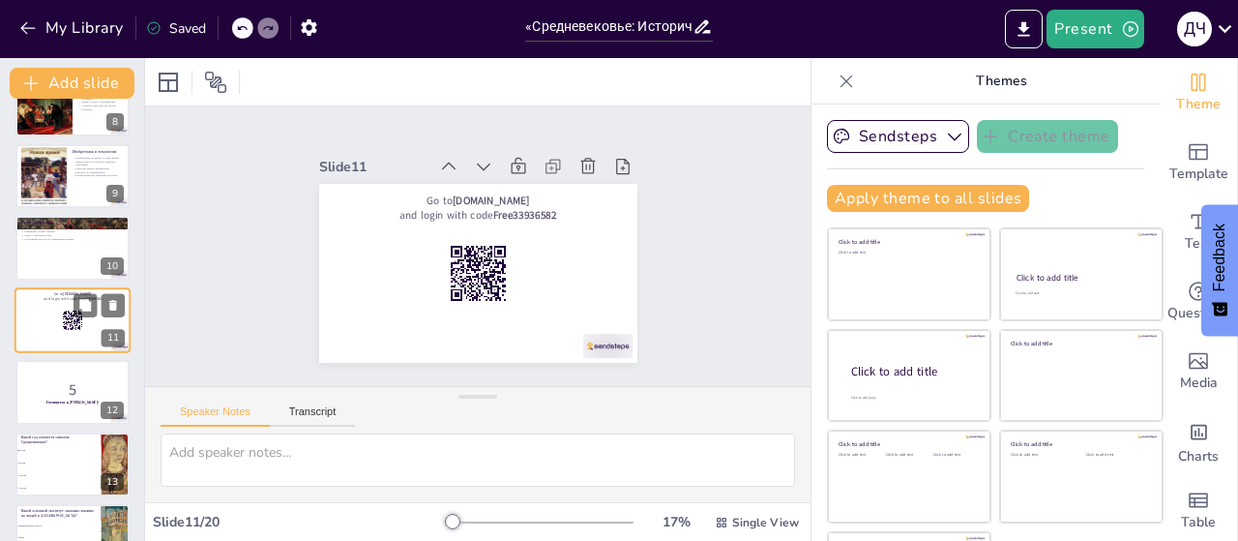
scroll to position [804, 0]
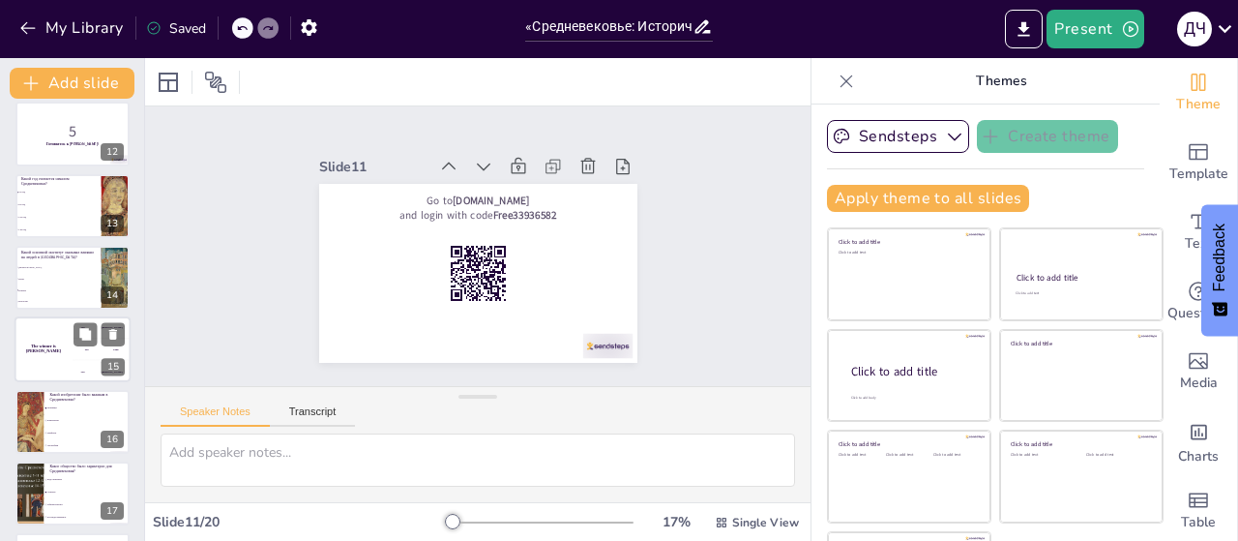
click at [44, 378] on div "The winner is [PERSON_NAME]" at bounding box center [44, 350] width 58 height 66
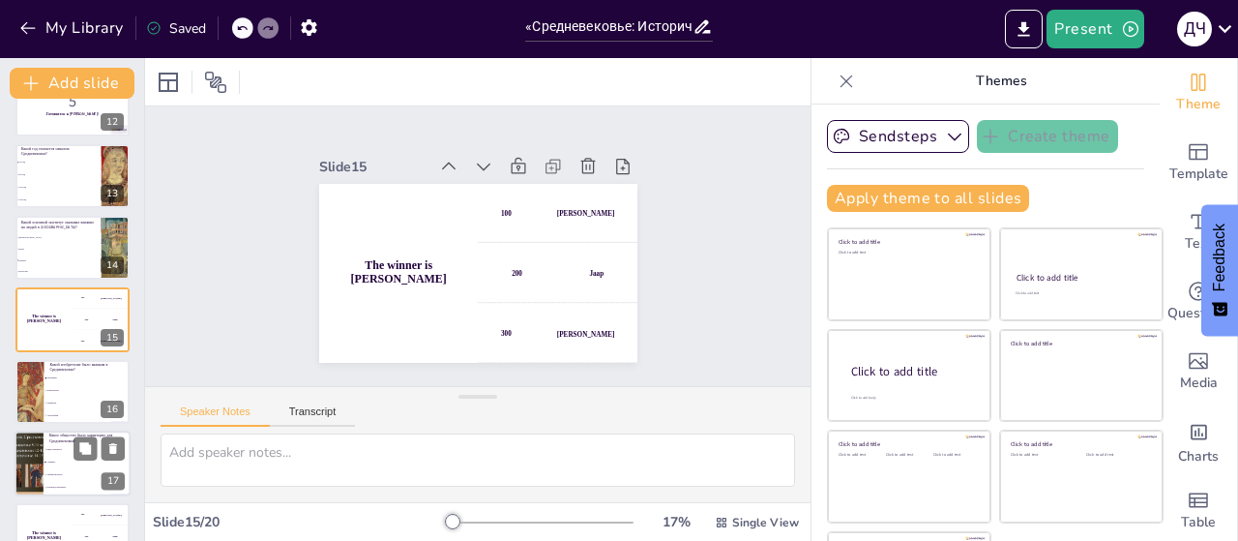
click at [52, 444] on li "Индустриальное" at bounding box center [87, 449] width 87 height 13
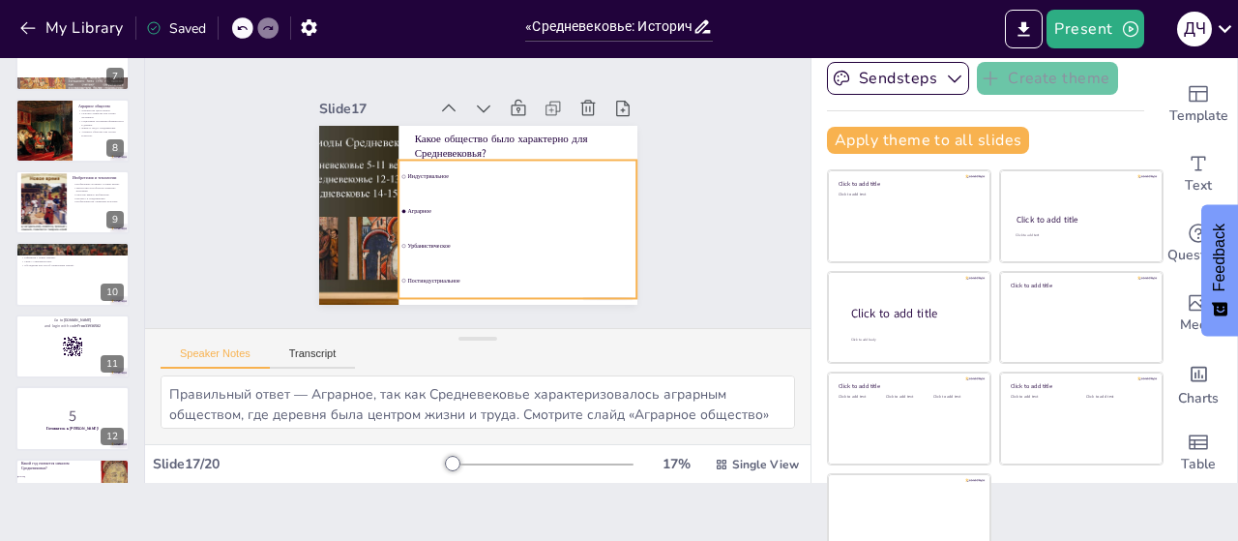
scroll to position [79, 0]
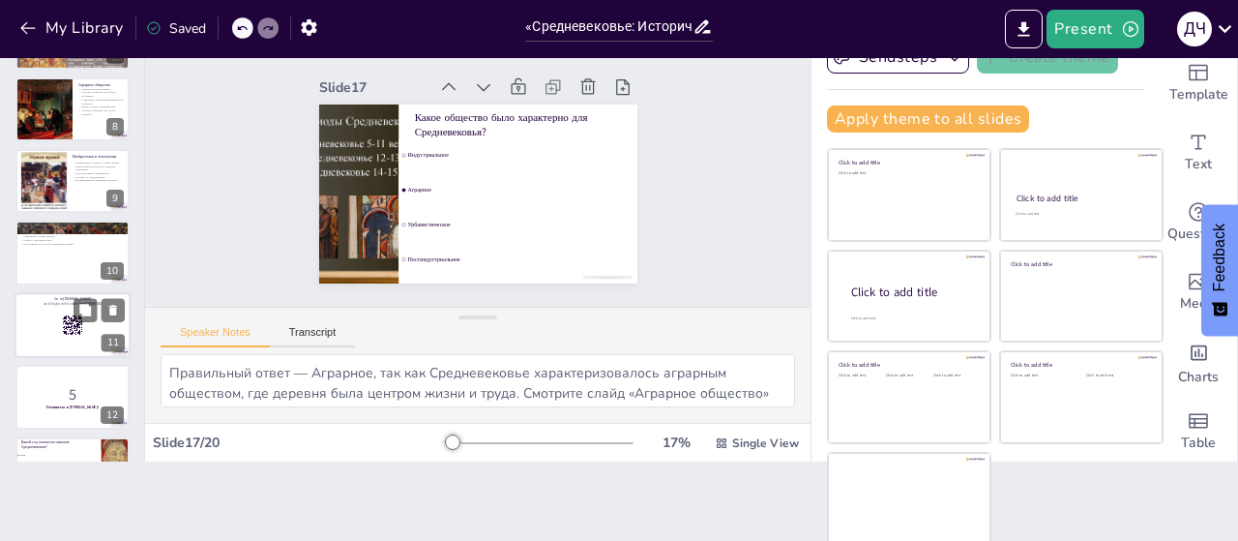
click at [56, 333] on div at bounding box center [73, 325] width 116 height 66
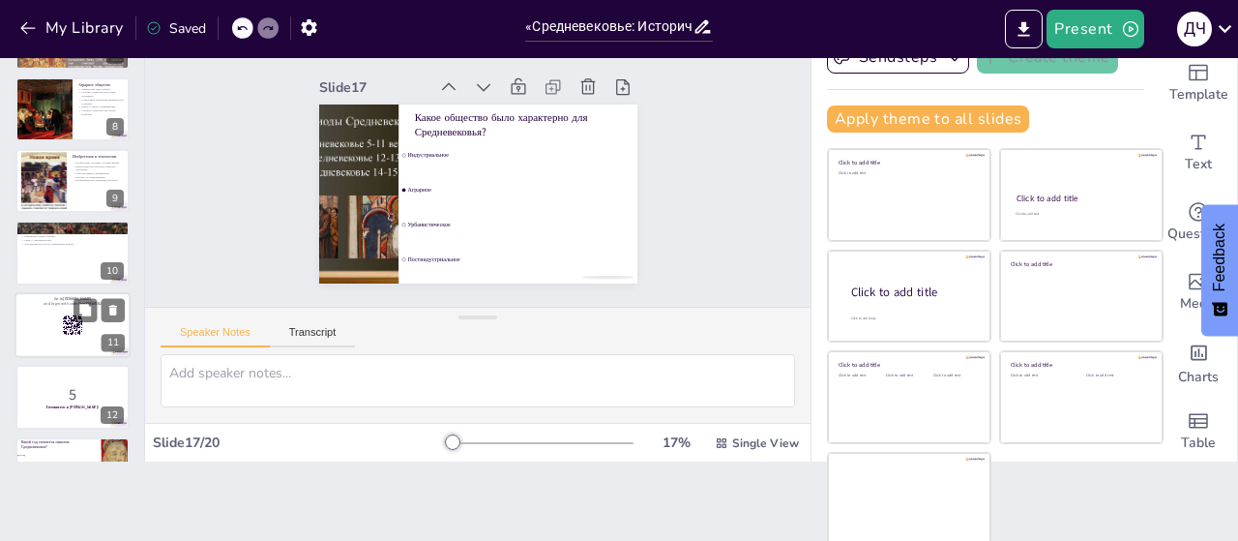
scroll to position [545, 0]
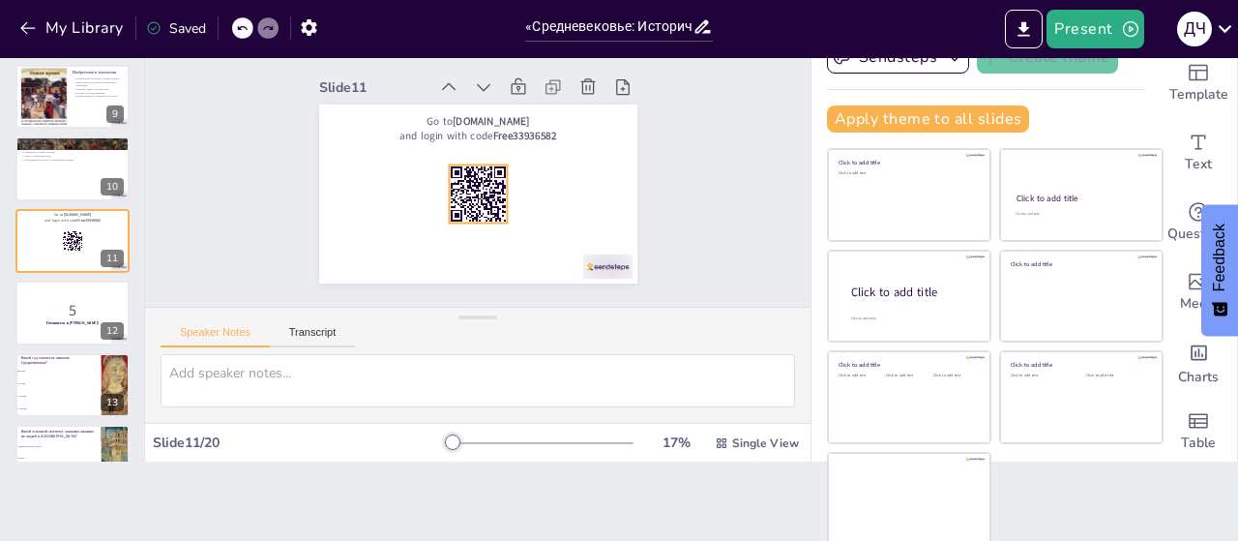
click at [460, 174] on rect at bounding box center [499, 150] width 81 height 81
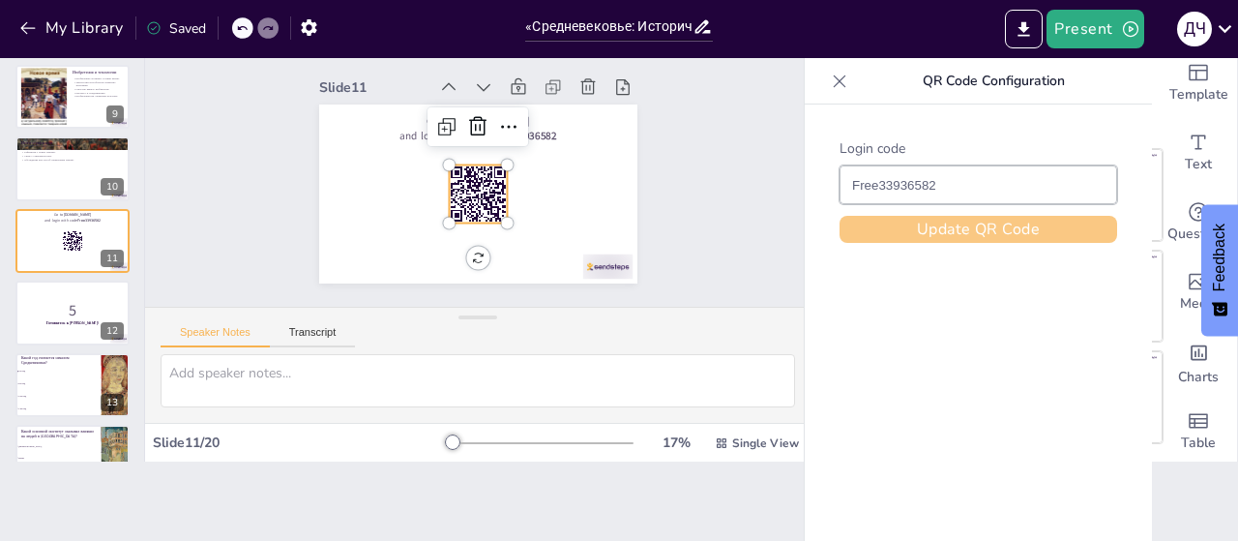
click at [973, 233] on button "Update QR Code" at bounding box center [978, 229] width 278 height 27
